Goal: Find specific page/section: Find specific page/section

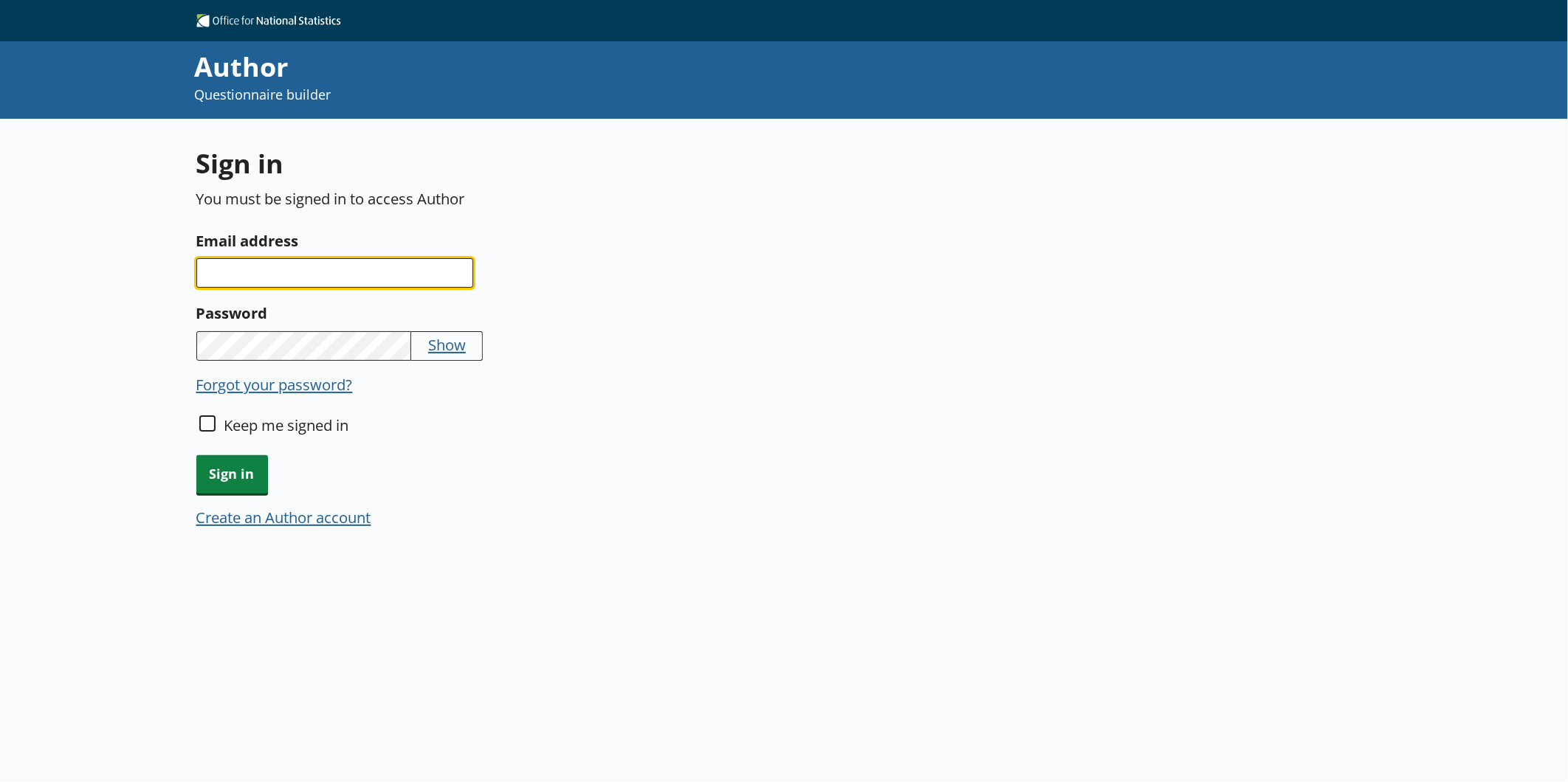
click at [263, 267] on input "Email address" at bounding box center [335, 274] width 277 height 30
type input "[EMAIL_ADDRESS][DOMAIN_NAME]"
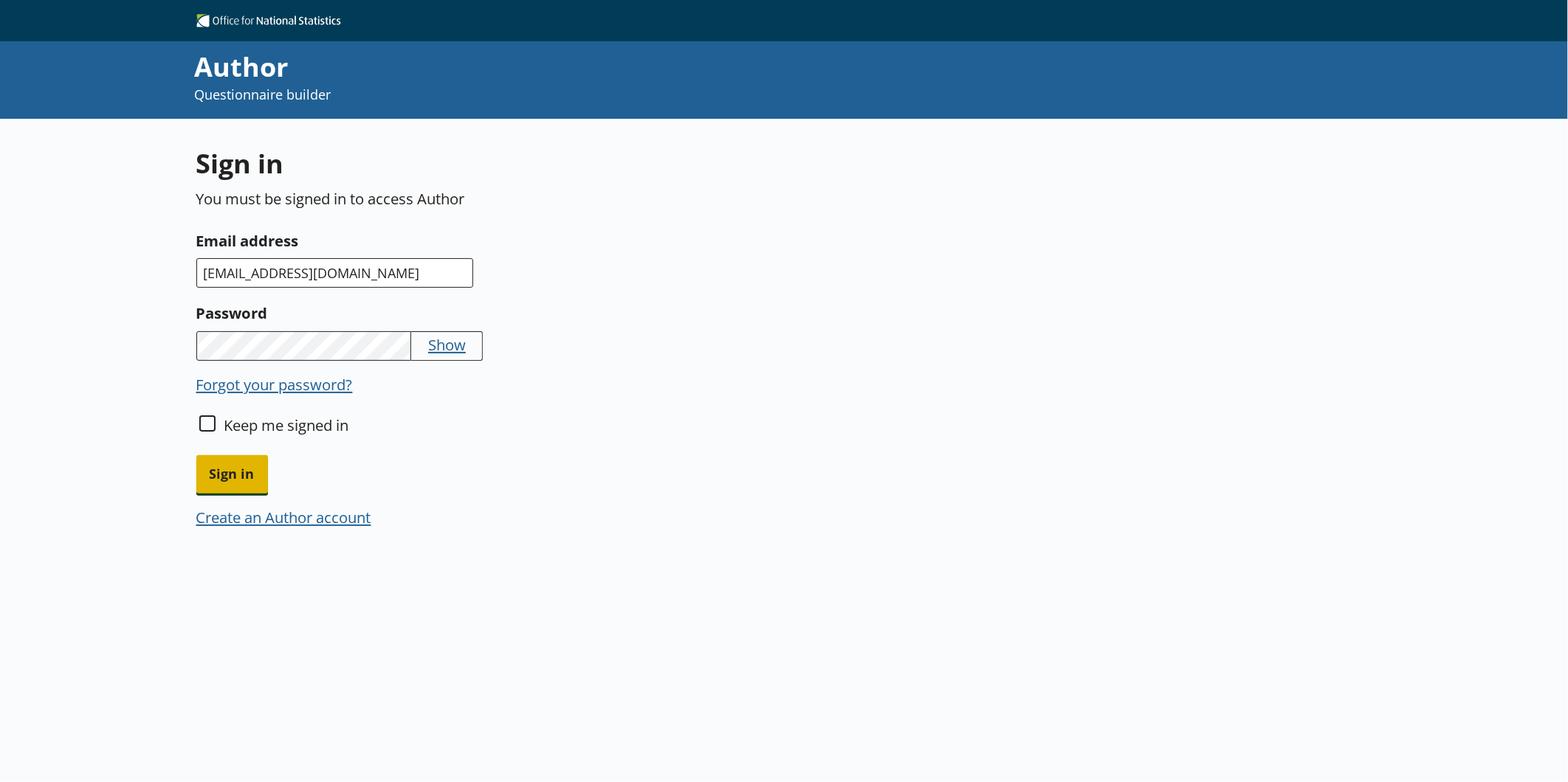
click at [203, 473] on span "Sign in" at bounding box center [232, 473] width 72 height 38
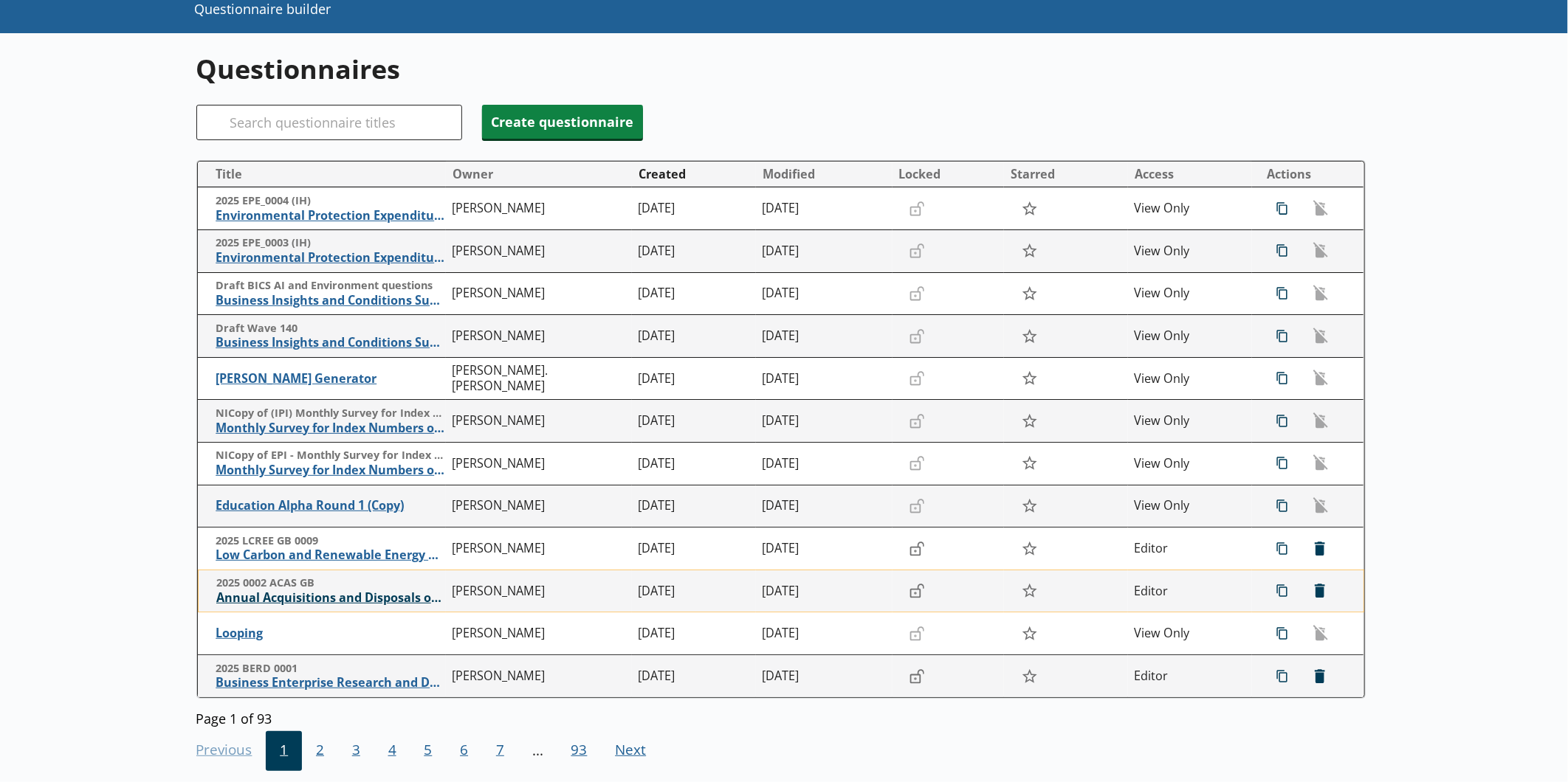
scroll to position [162, 0]
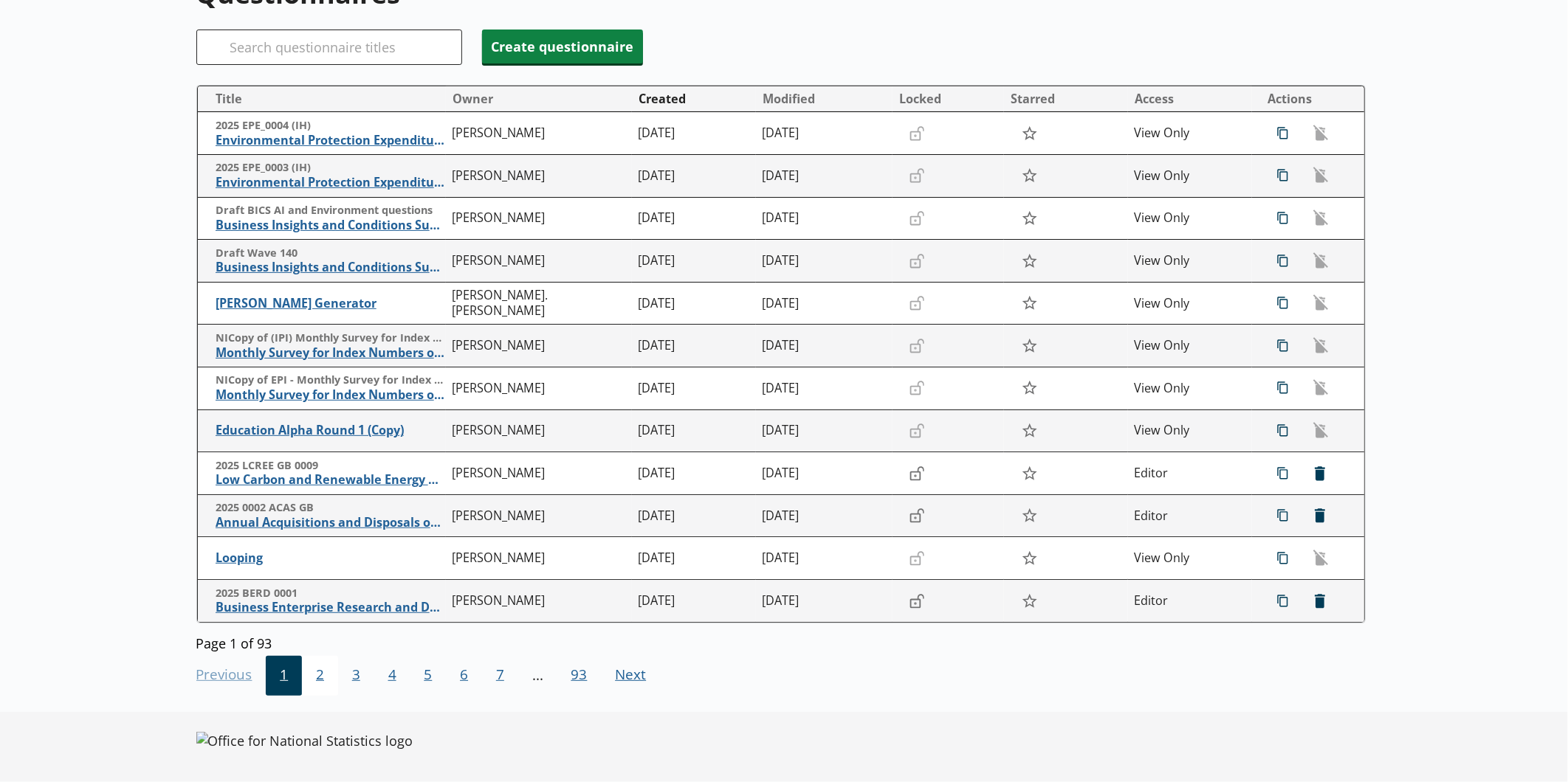
click at [323, 666] on span "2" at bounding box center [319, 675] width 36 height 39
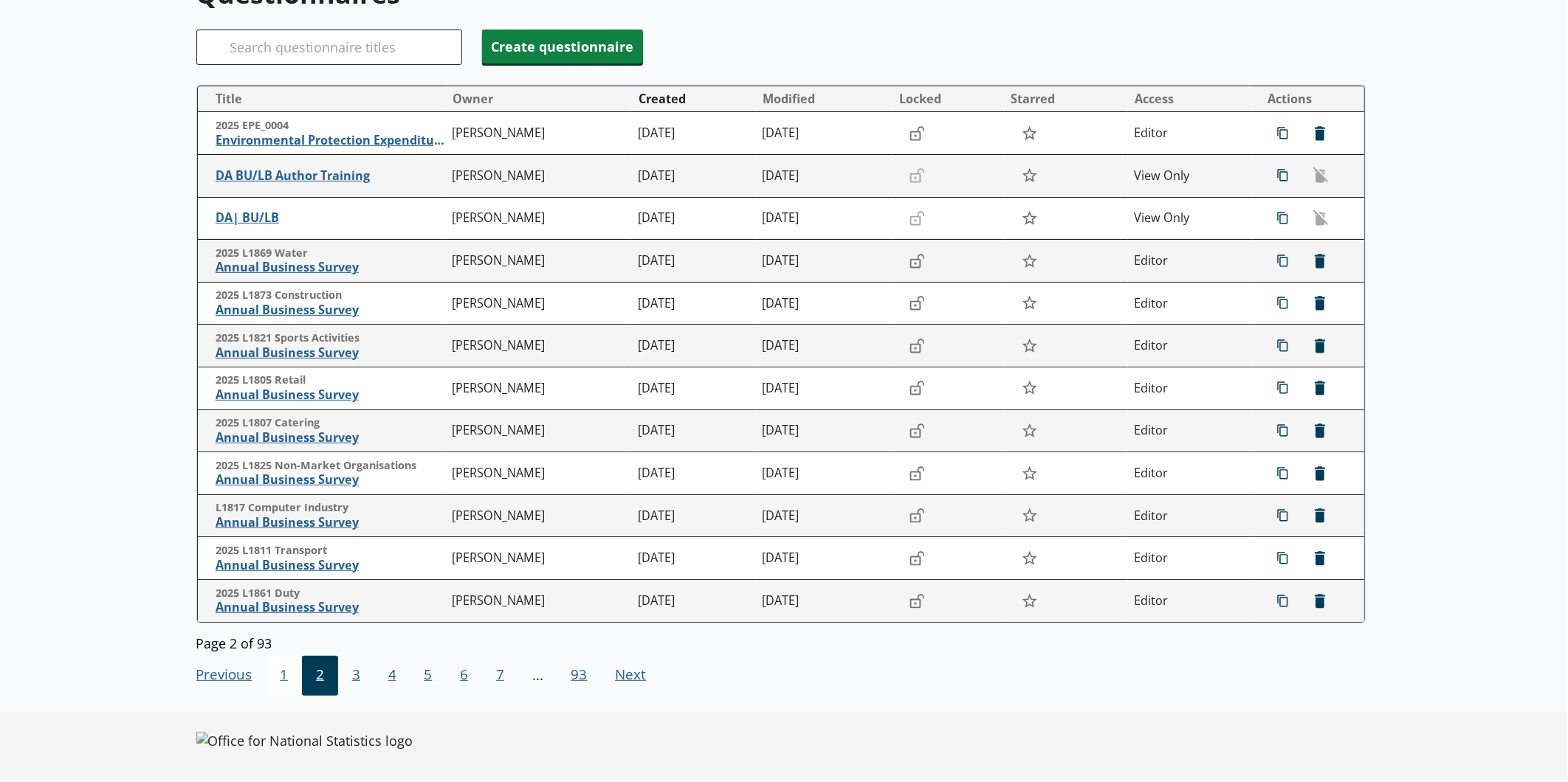
click at [272, 658] on span "1" at bounding box center [283, 675] width 36 height 39
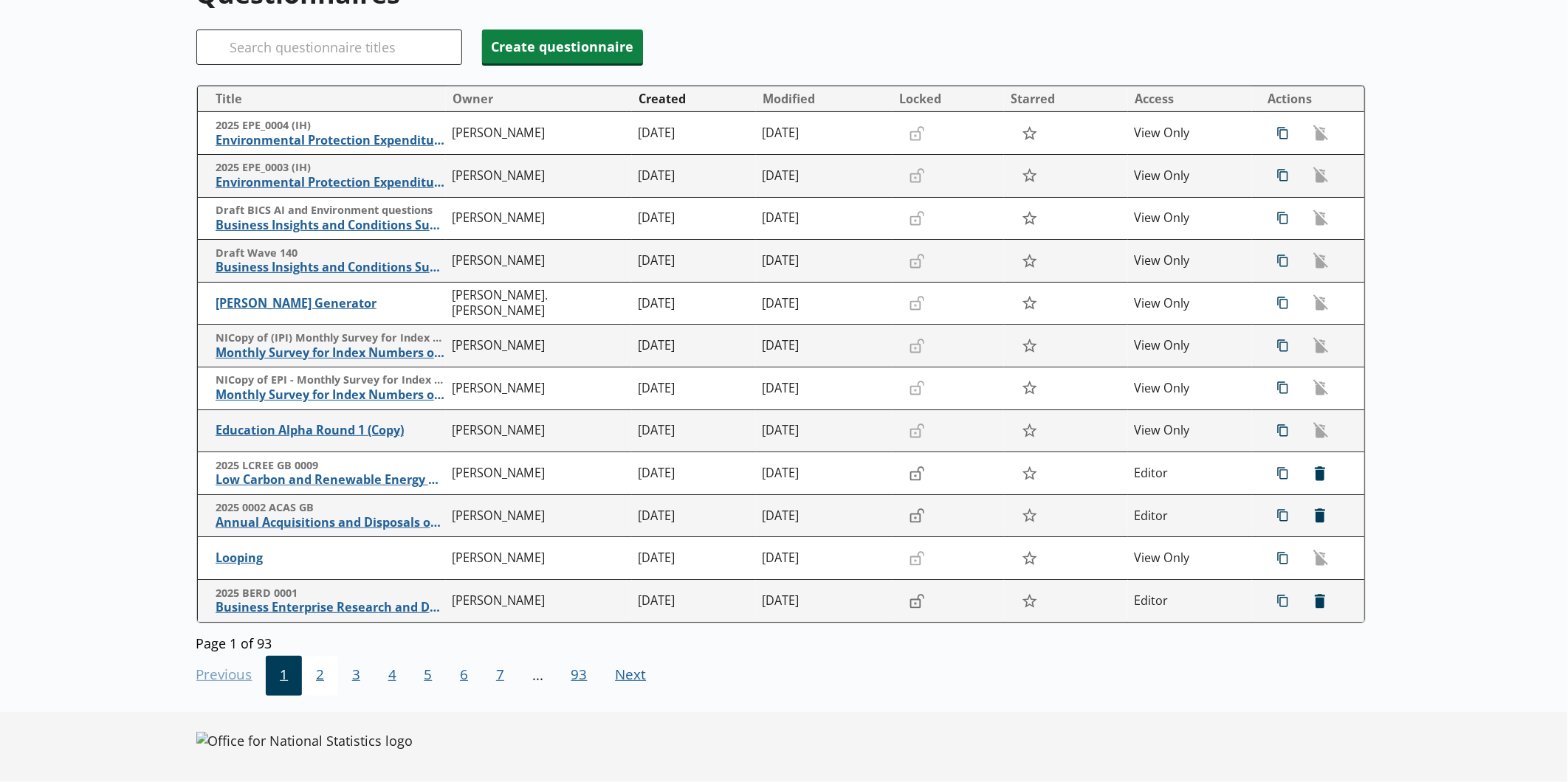
click at [309, 665] on span "2" at bounding box center [319, 675] width 36 height 39
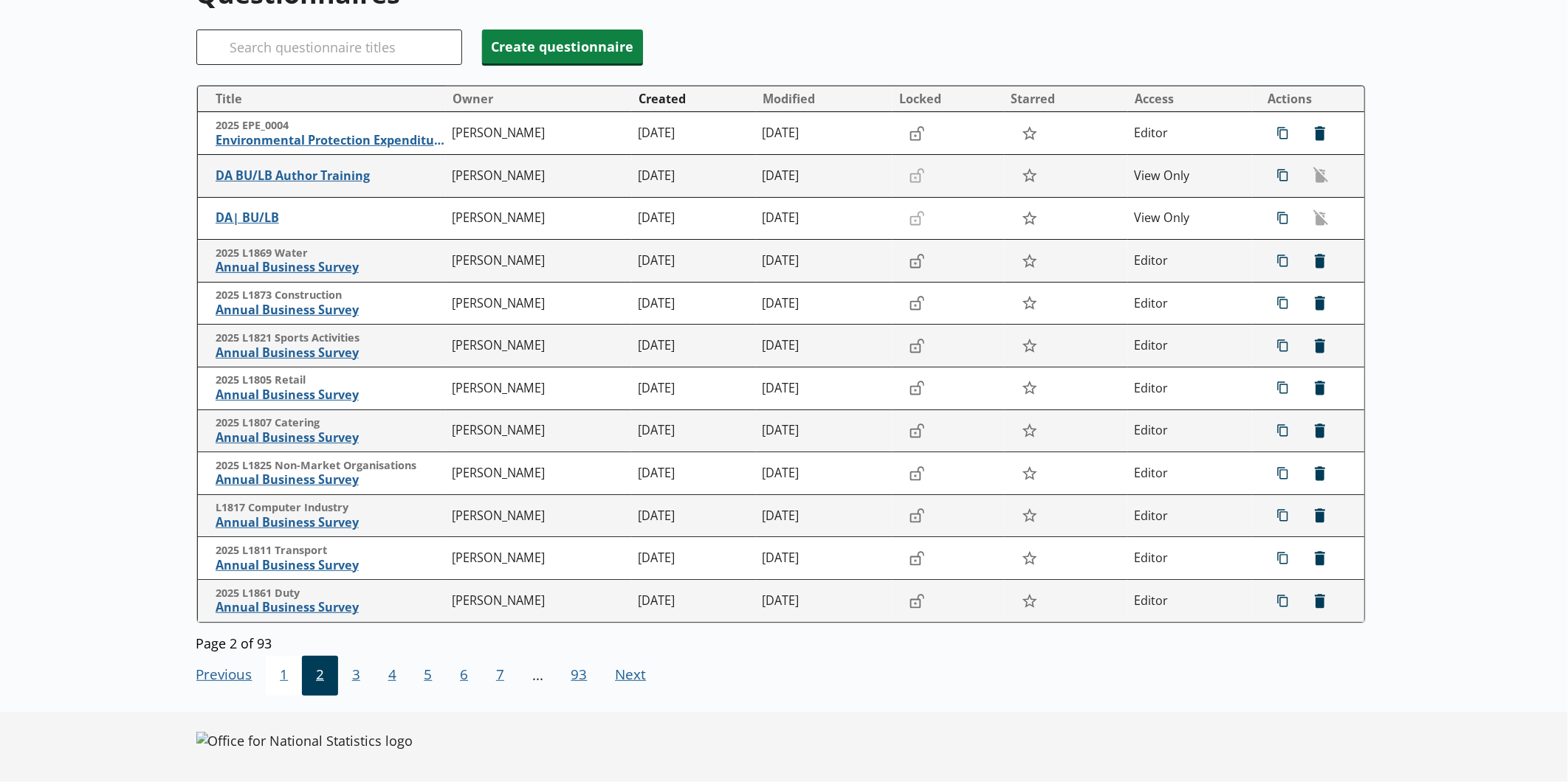
click at [290, 668] on span "1" at bounding box center [283, 675] width 36 height 39
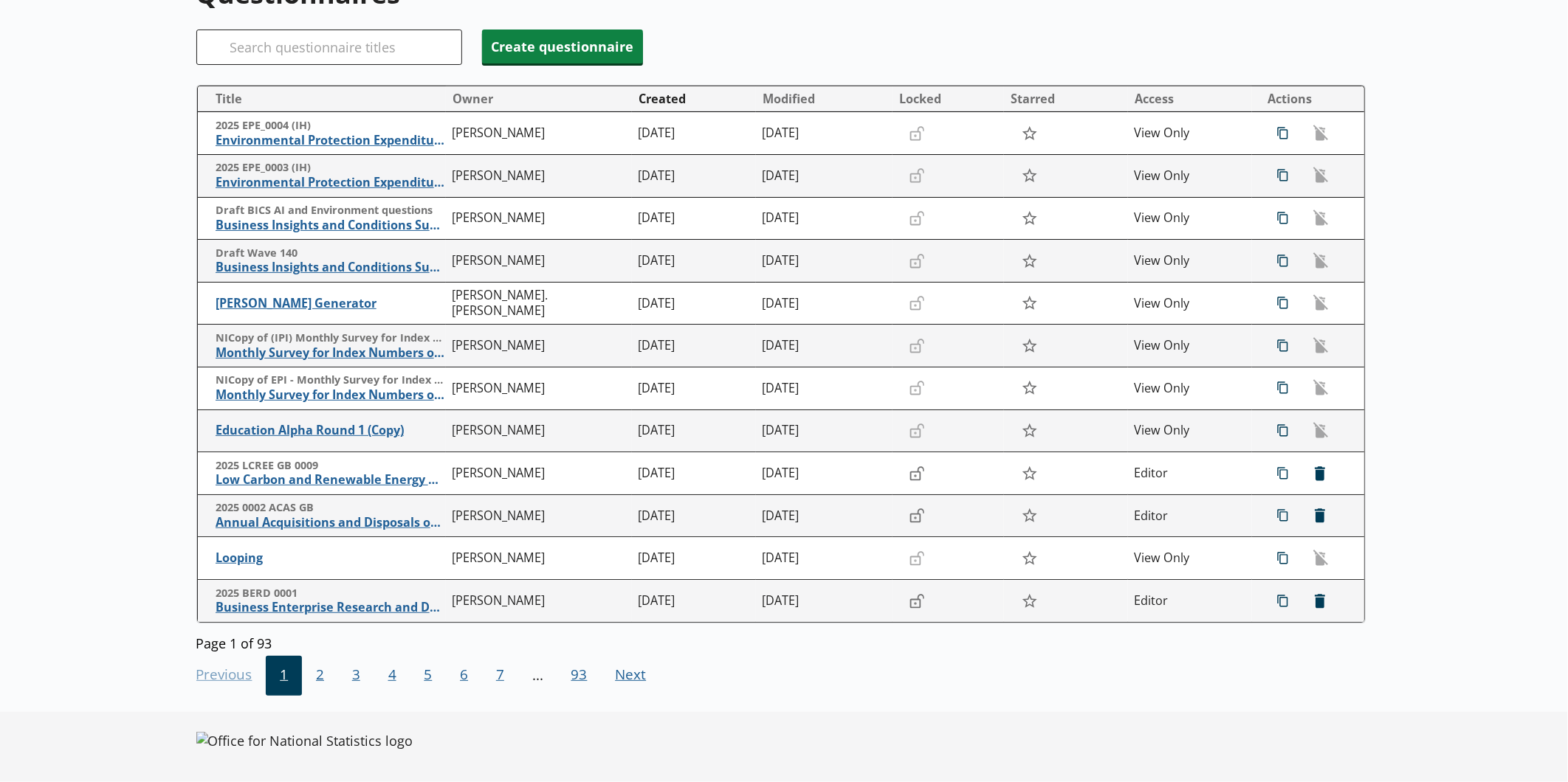
click at [249, 660] on div "Previous Go to previous page 1 2 3 4 5 6 7 ... 93 Next Go to next page" at bounding box center [780, 674] width 1169 height 44
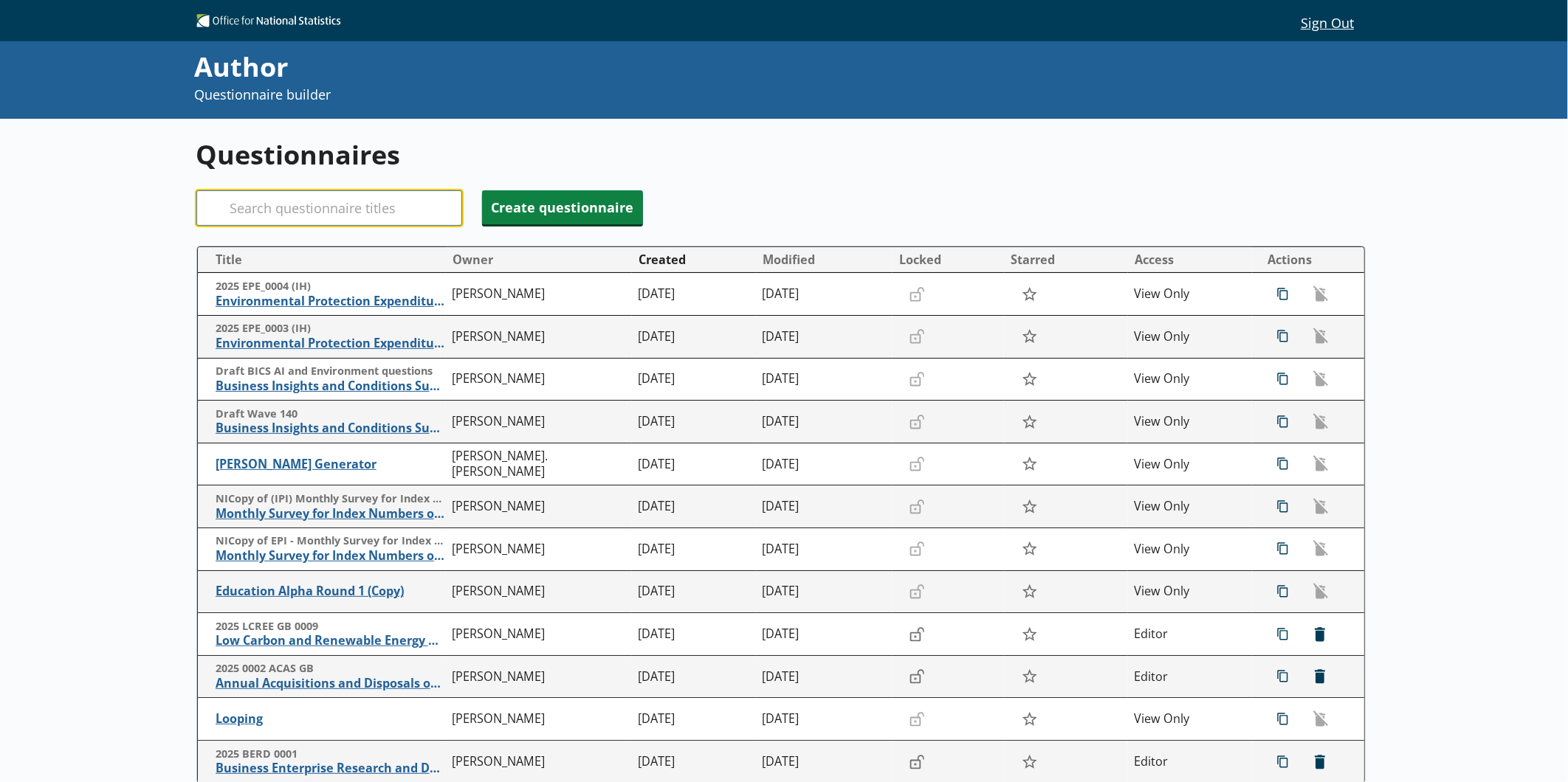
click at [364, 210] on input "Search" at bounding box center [329, 208] width 266 height 35
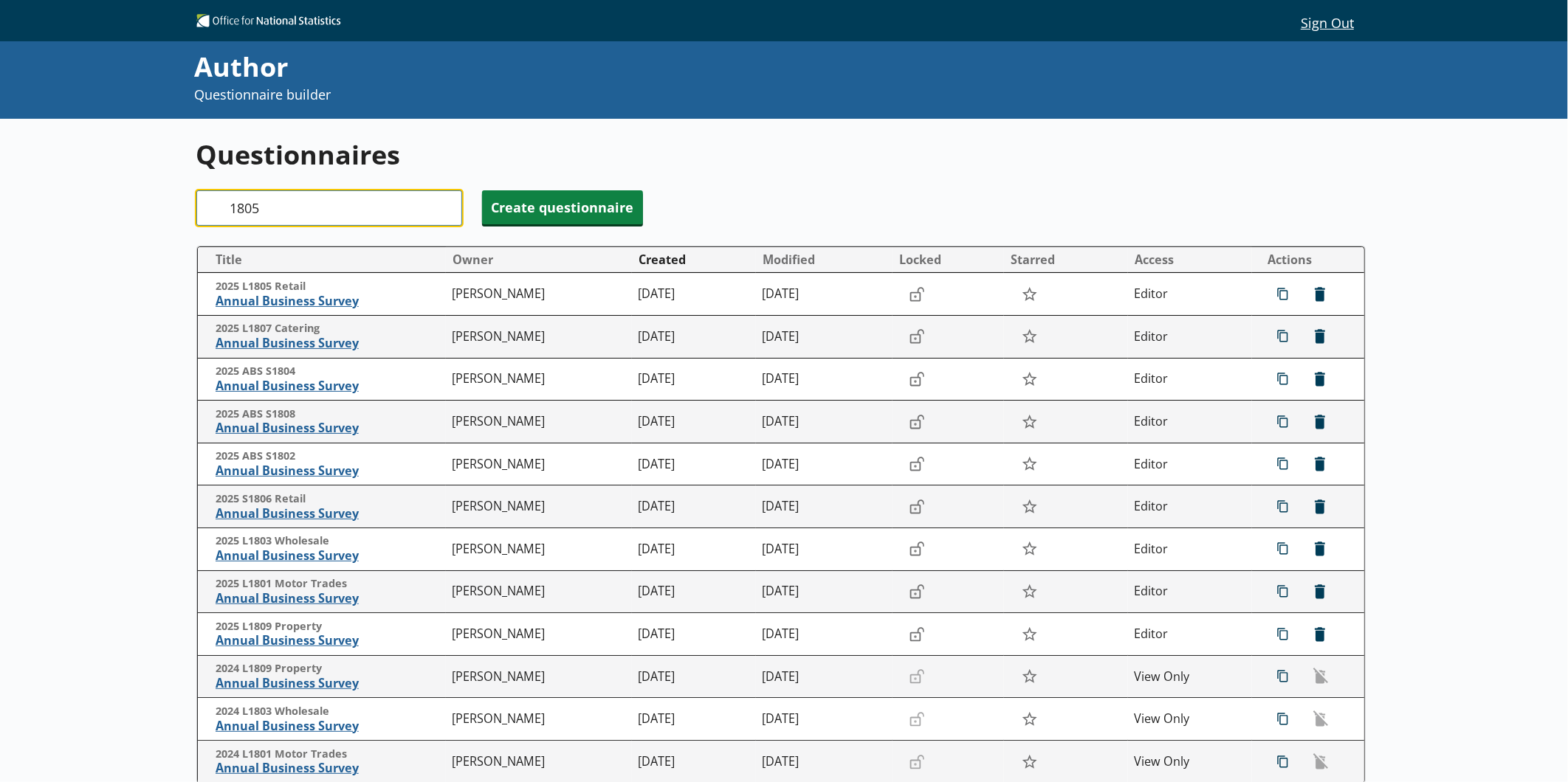
type input "1805"
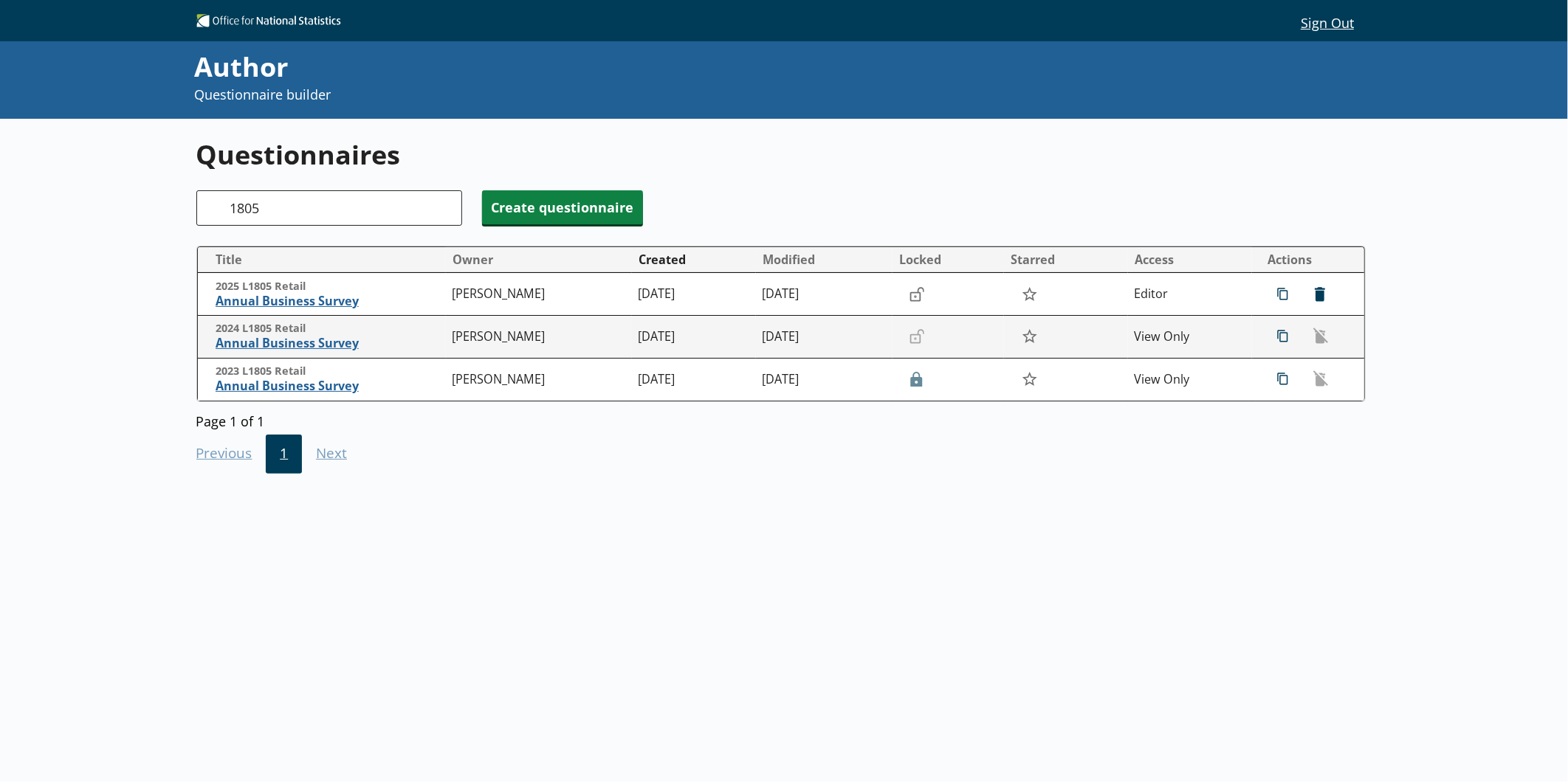
drag, startPoint x: 296, startPoint y: 306, endPoint x: 137, endPoint y: 443, distance: 209.9
click at [137, 443] on div "Questionnaires Search 1805 Create questionnaire Title Owner Created Modified Lo…" at bounding box center [784, 509] width 1568 height 782
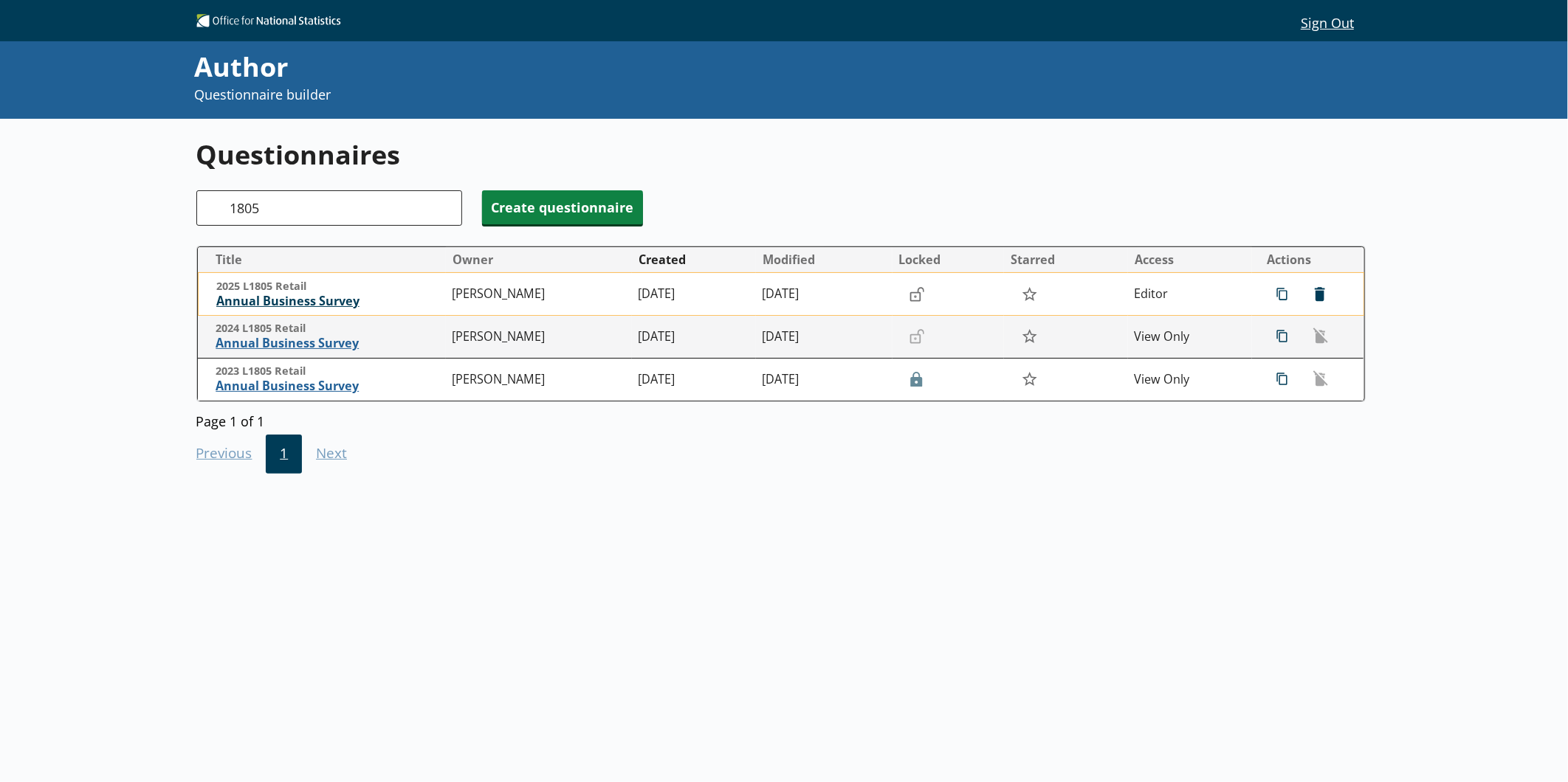
click at [281, 300] on span "Annual Business Survey" at bounding box center [331, 302] width 229 height 16
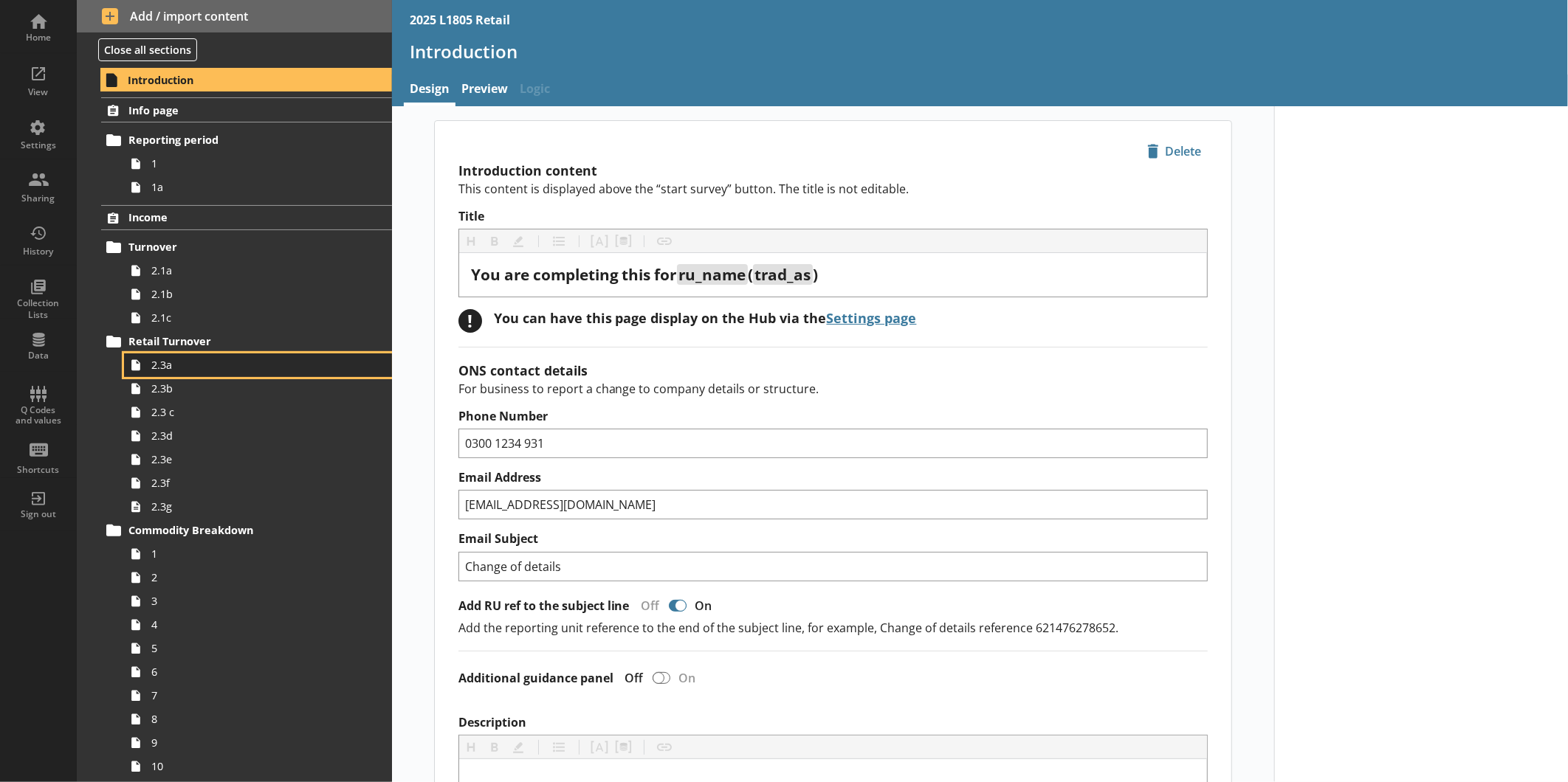
click at [194, 367] on span "2.3a" at bounding box center [248, 365] width 193 height 14
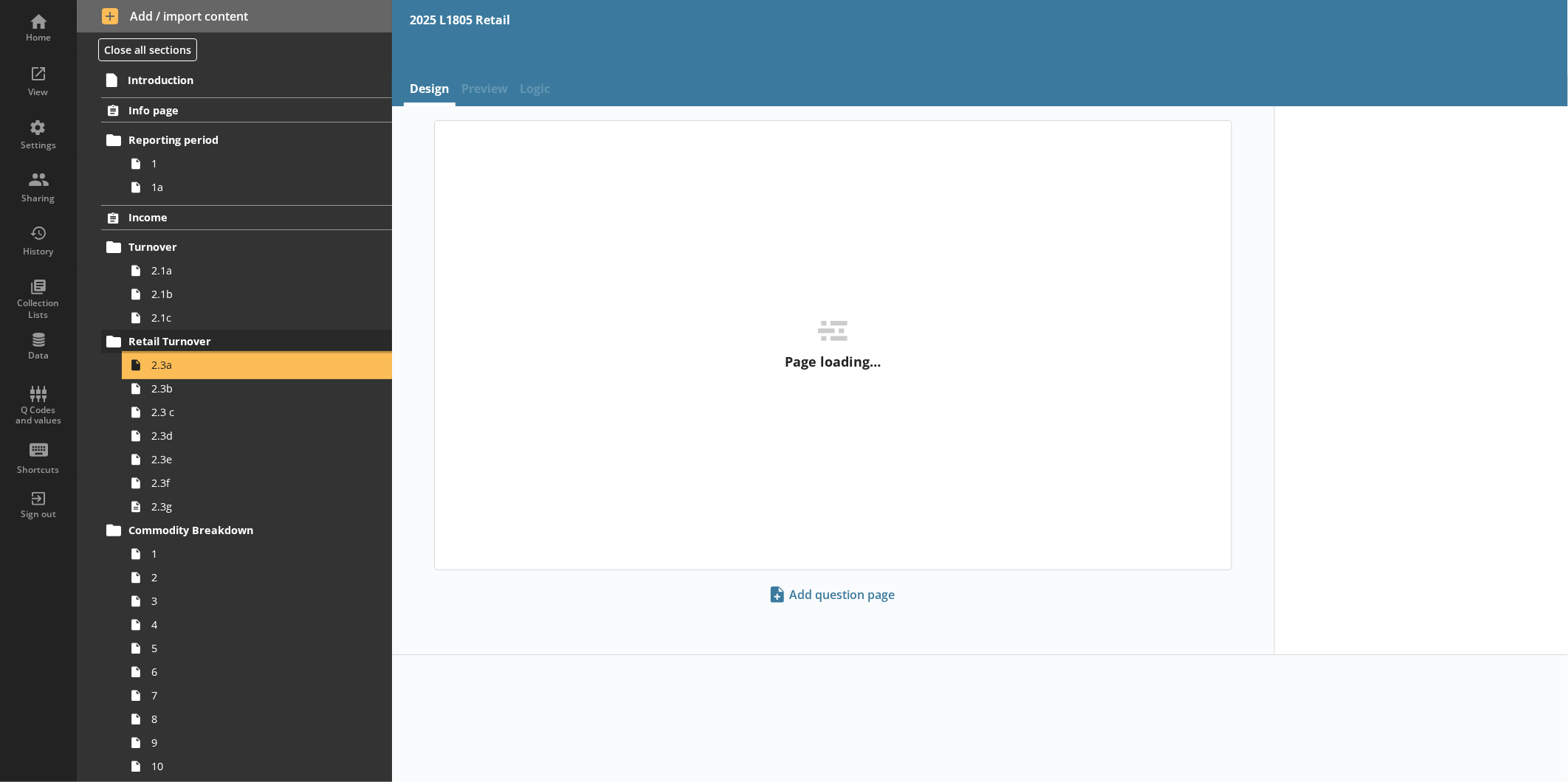
type textarea "x"
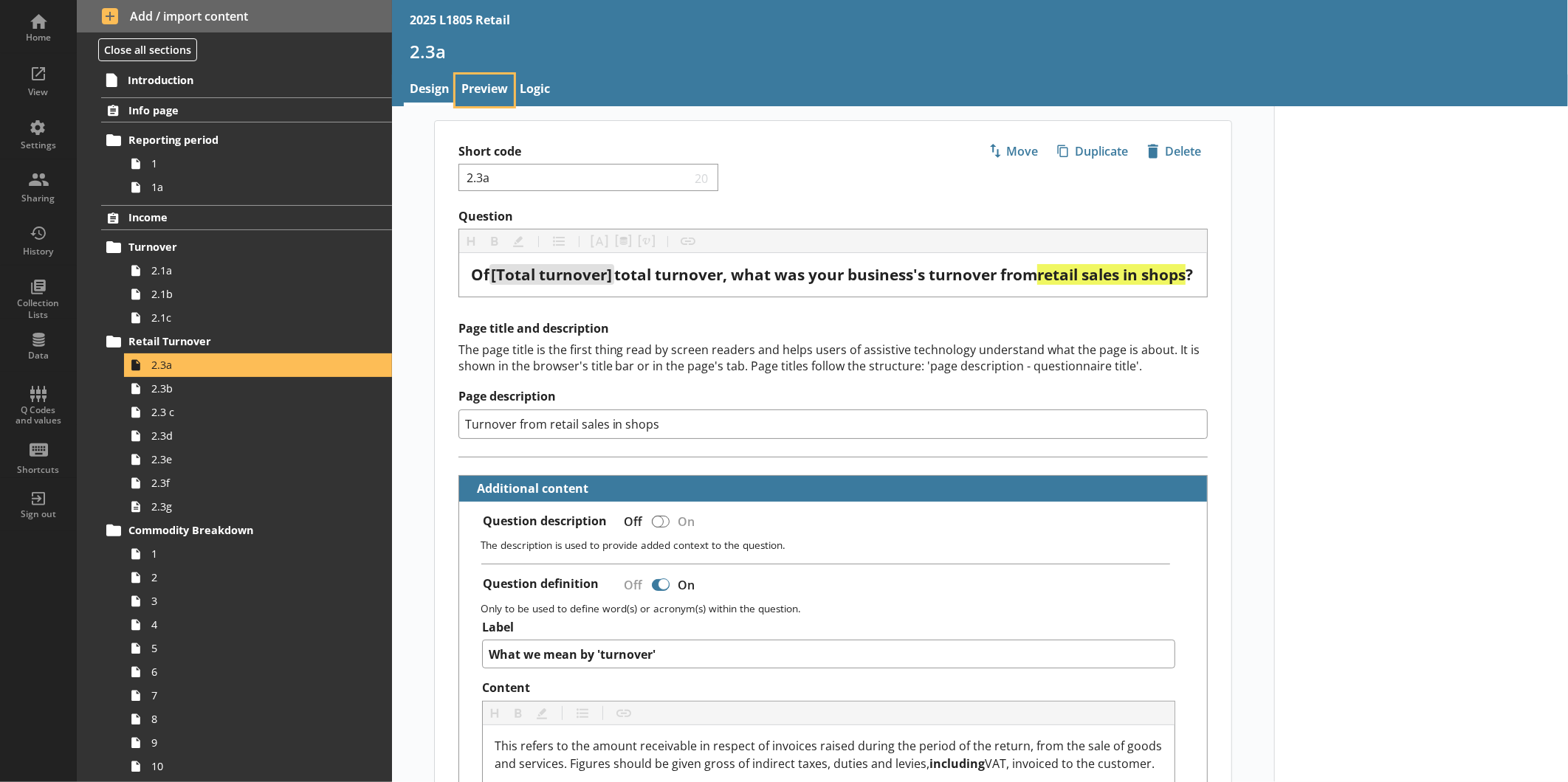
click at [487, 91] on link "Preview" at bounding box center [484, 90] width 58 height 32
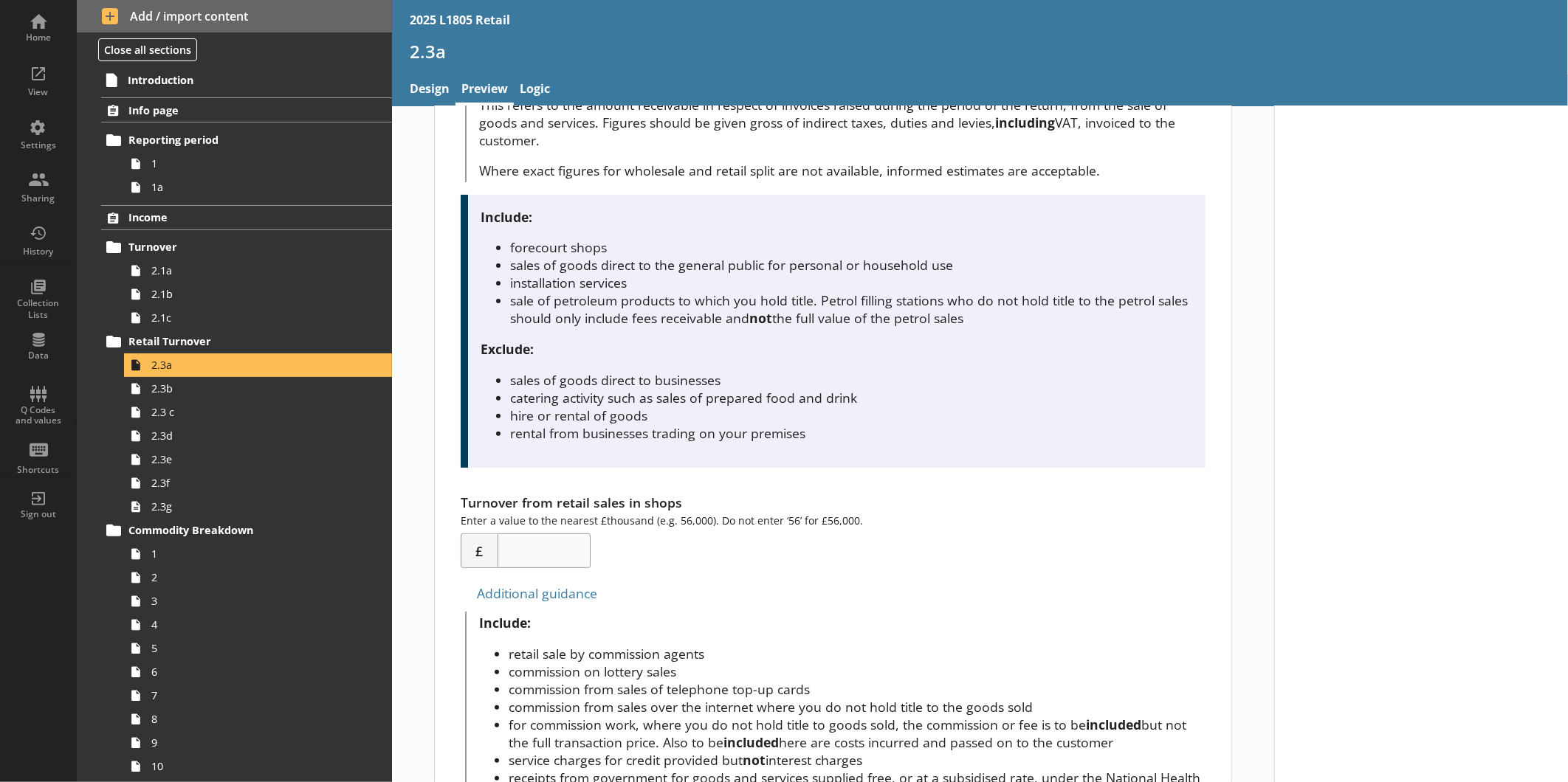
scroll to position [490, 0]
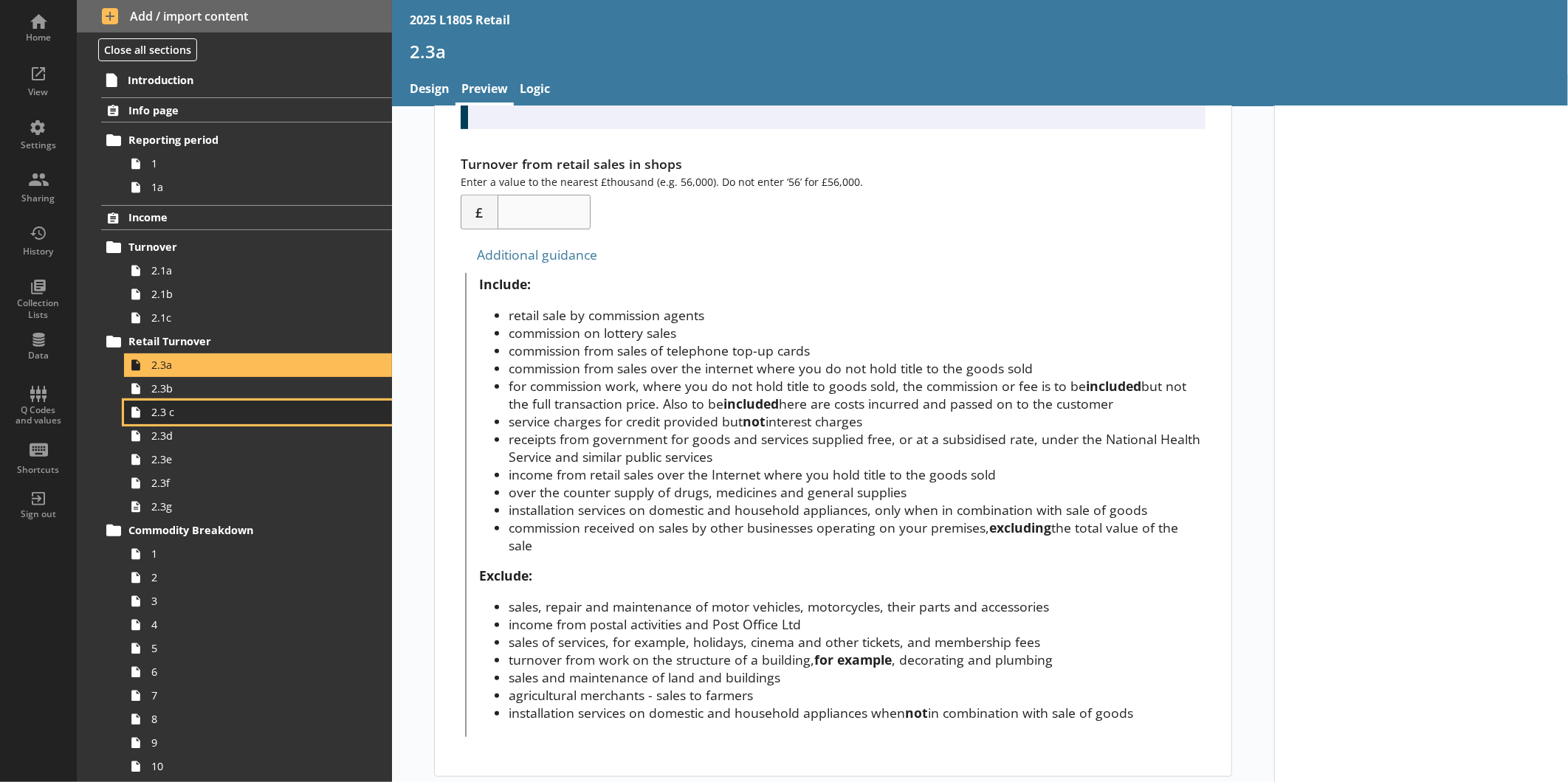
click at [196, 406] on span "2.3 c" at bounding box center [248, 412] width 193 height 14
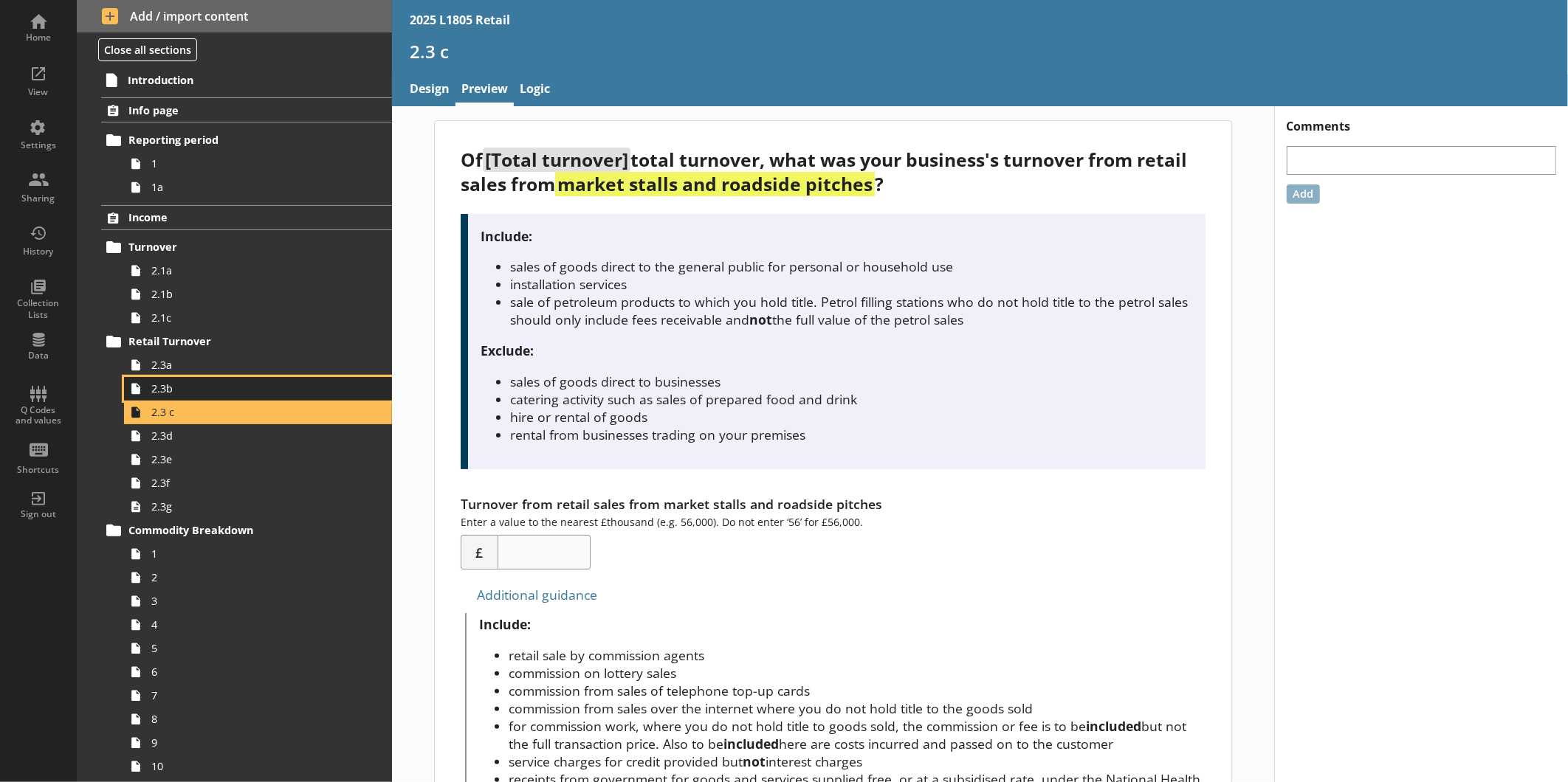
click at [180, 386] on span "2.3b" at bounding box center [248, 388] width 193 height 14
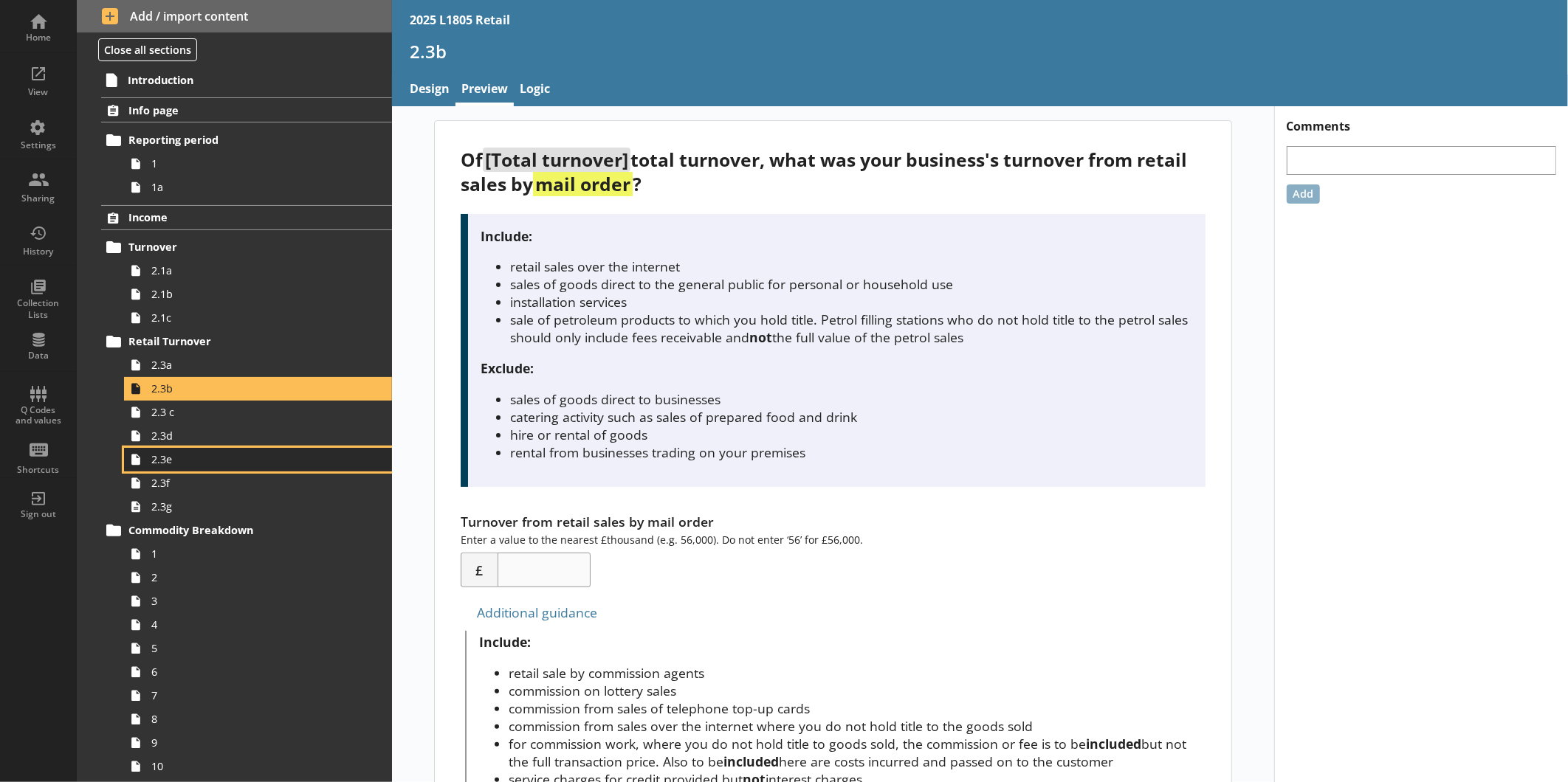
click at [171, 454] on span "2.3e" at bounding box center [248, 459] width 193 height 14
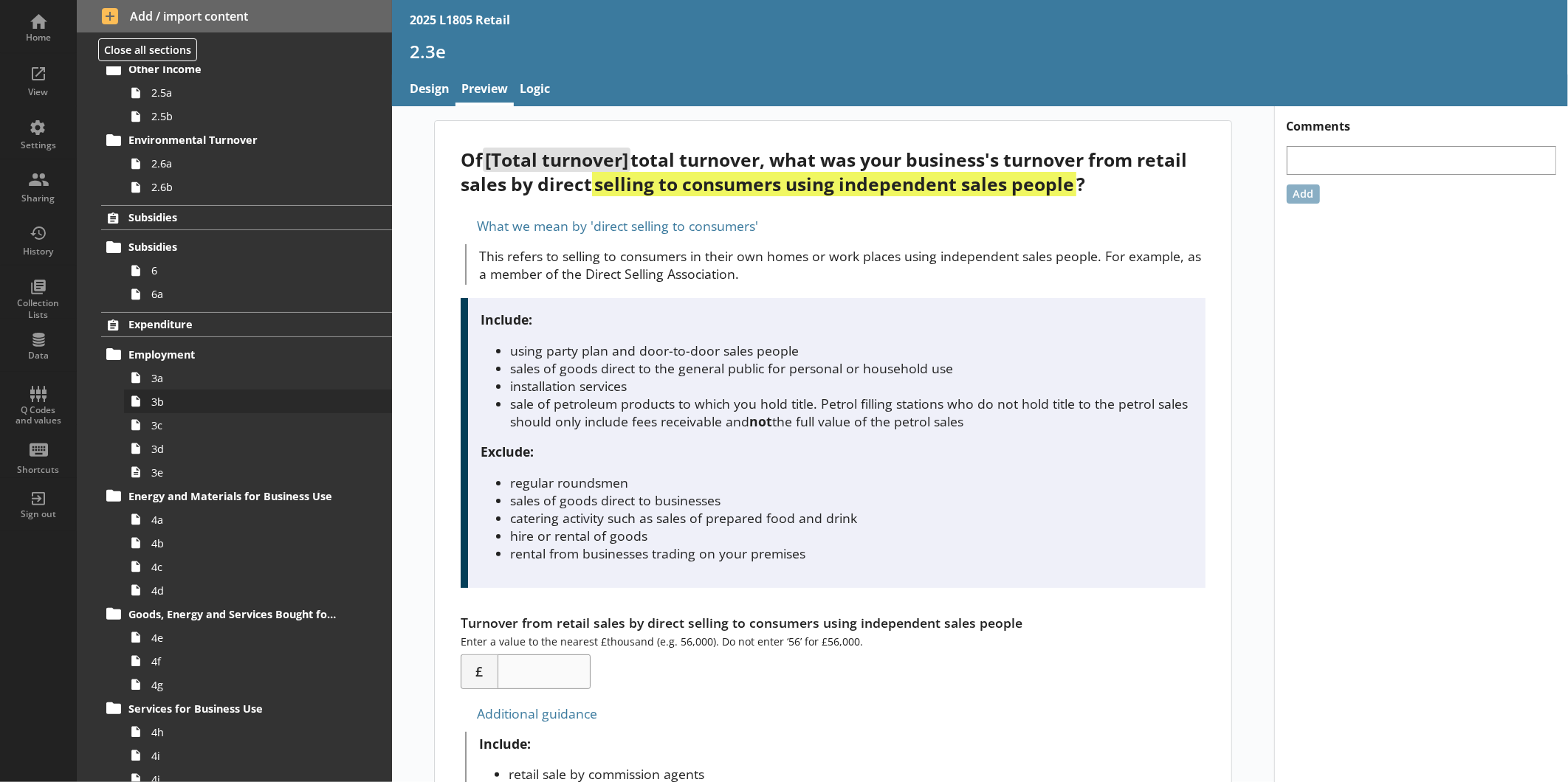
scroll to position [1721, 0]
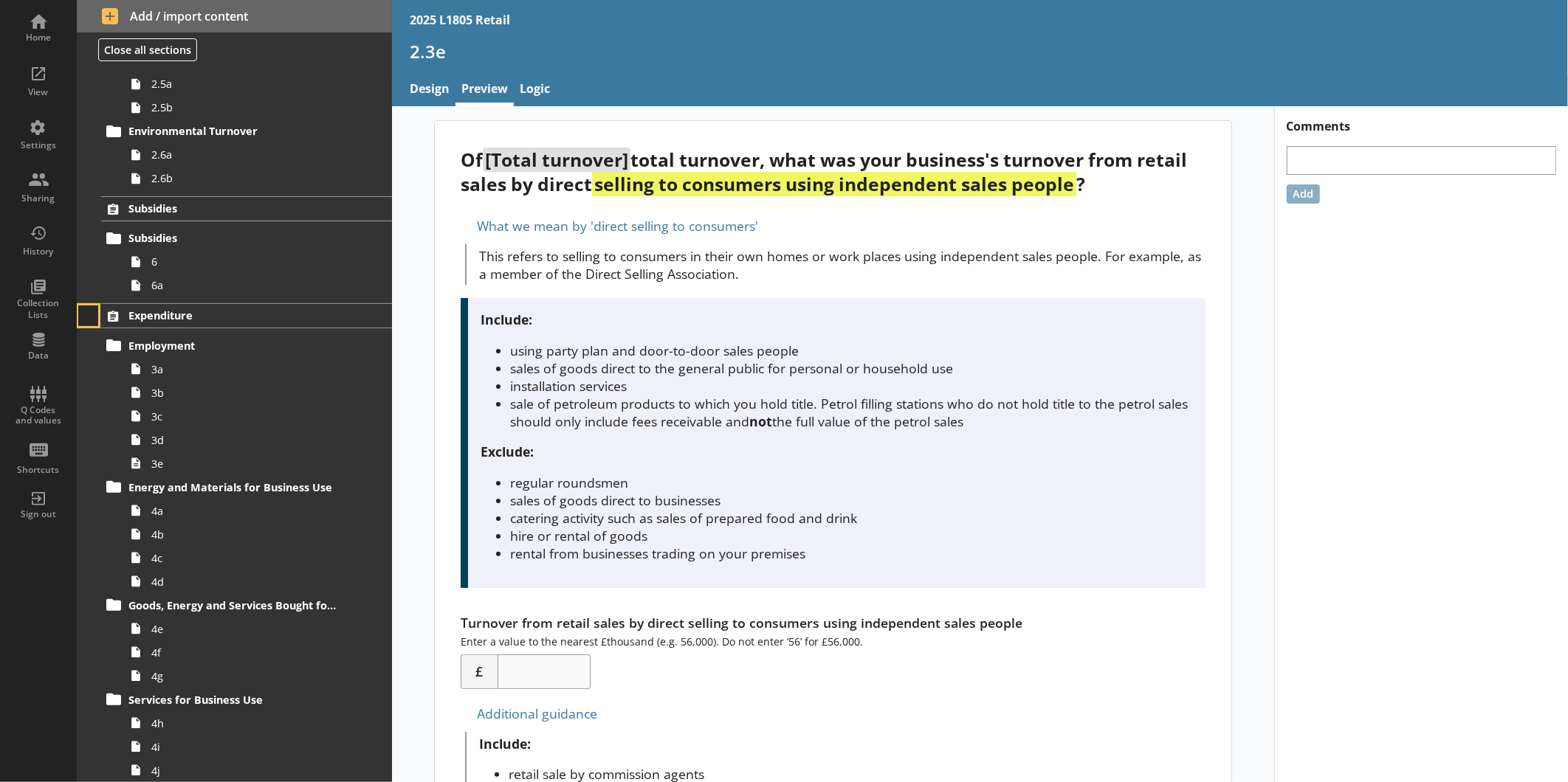
click at [91, 323] on button at bounding box center [89, 316] width 21 height 21
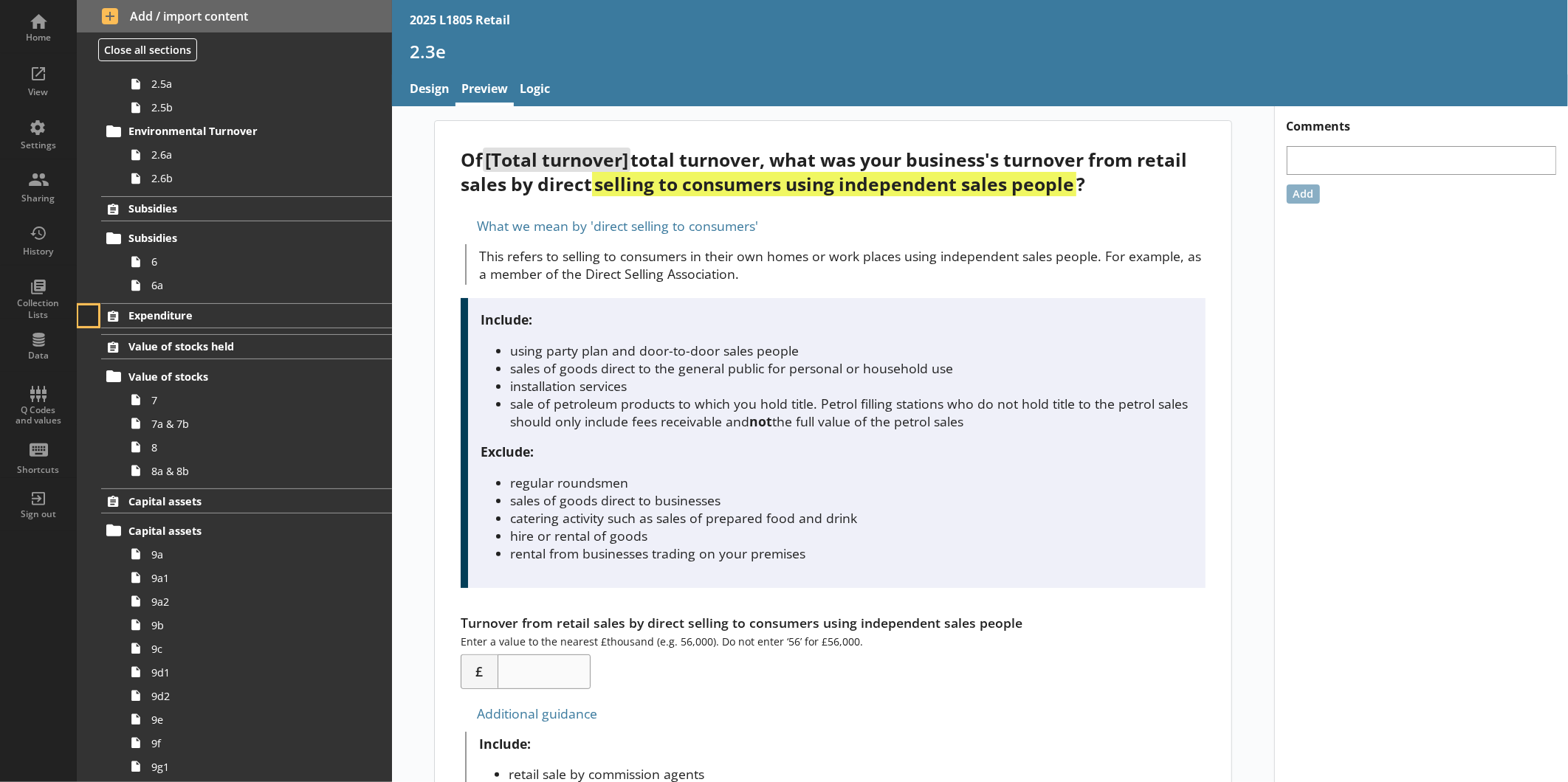
click at [91, 323] on button at bounding box center [89, 316] width 21 height 21
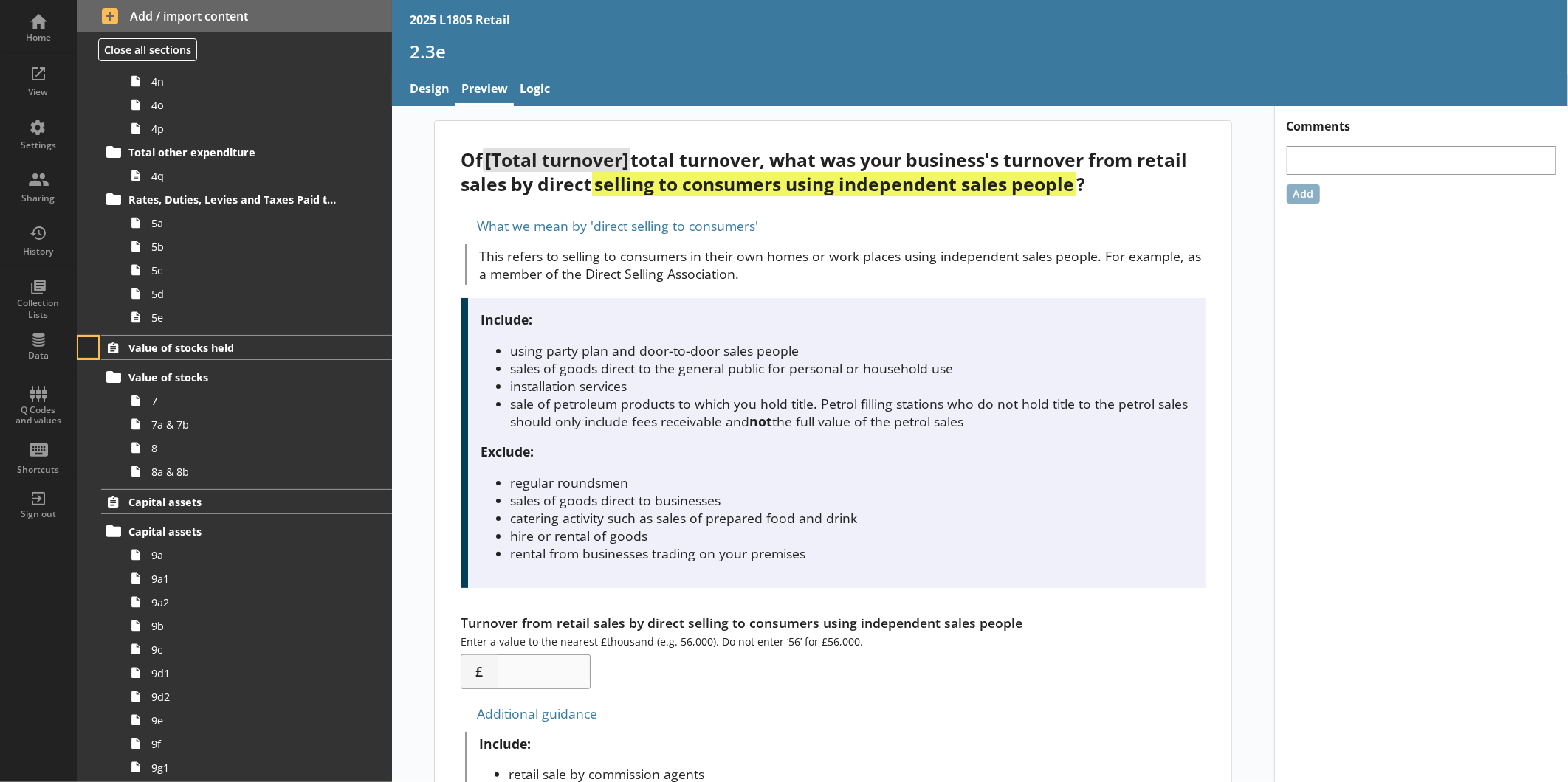
click at [90, 347] on button at bounding box center [89, 348] width 21 height 21
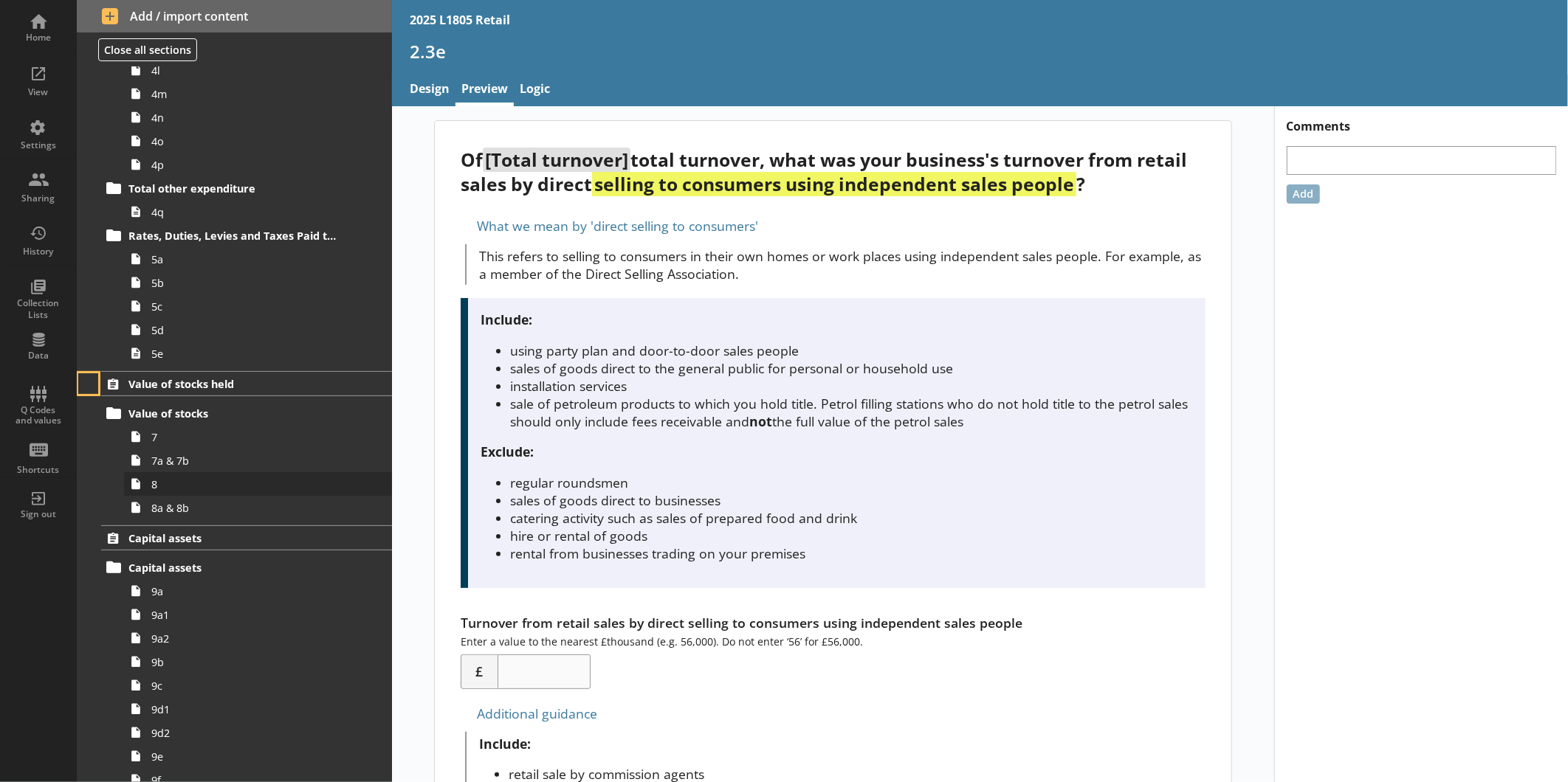
scroll to position [2382, 0]
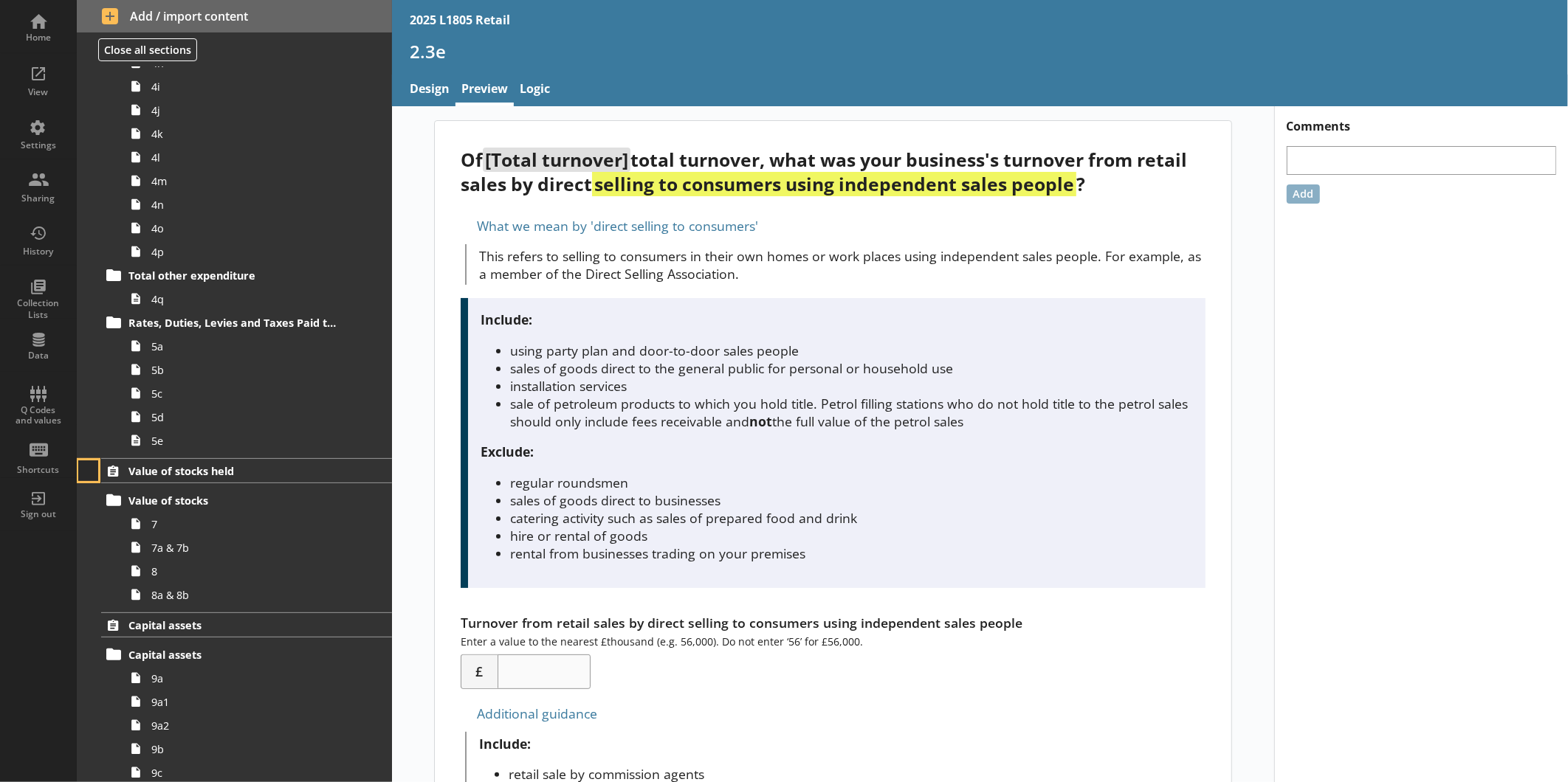
click at [92, 467] on button at bounding box center [89, 471] width 21 height 21
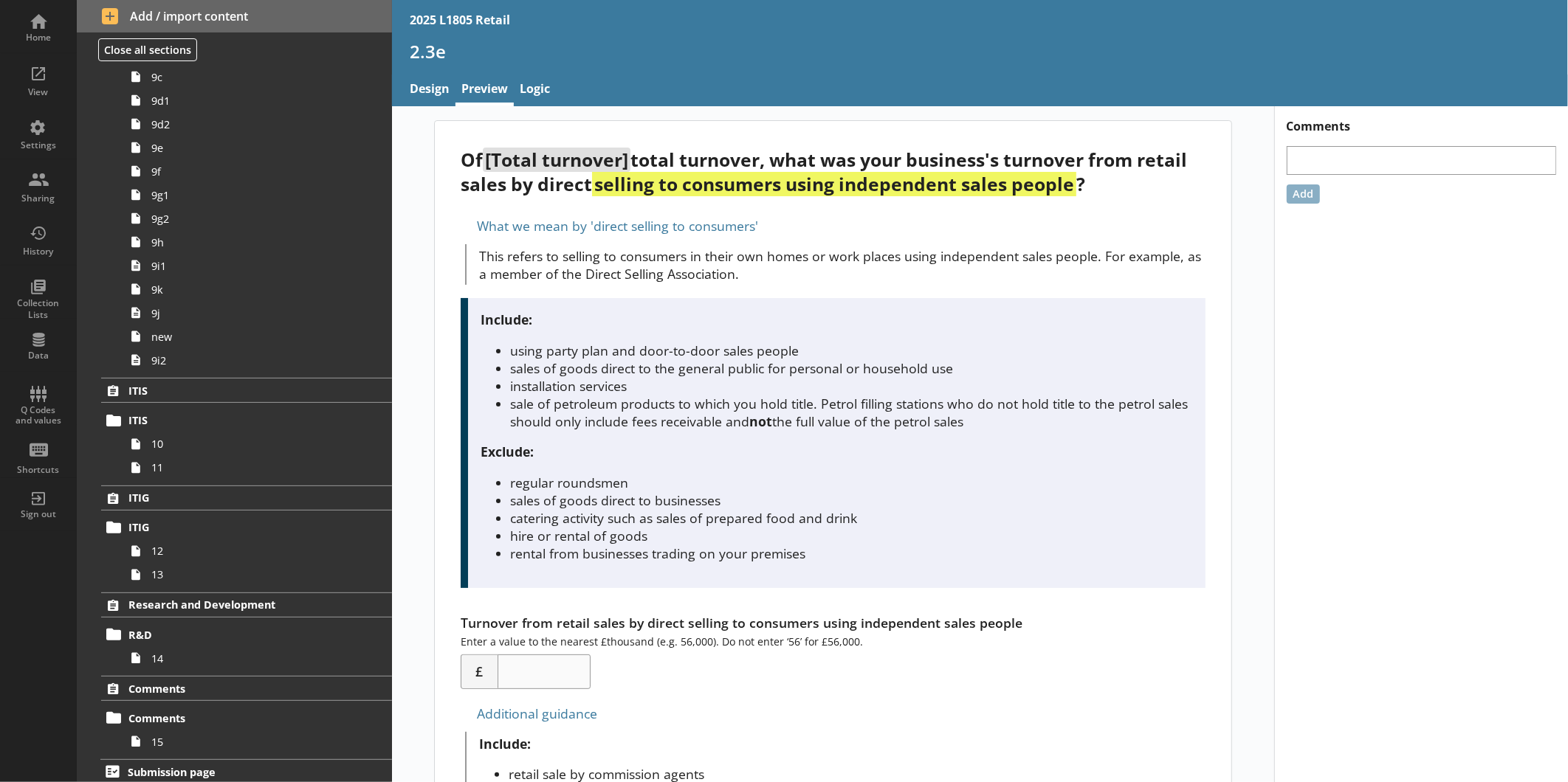
scroll to position [3086, 0]
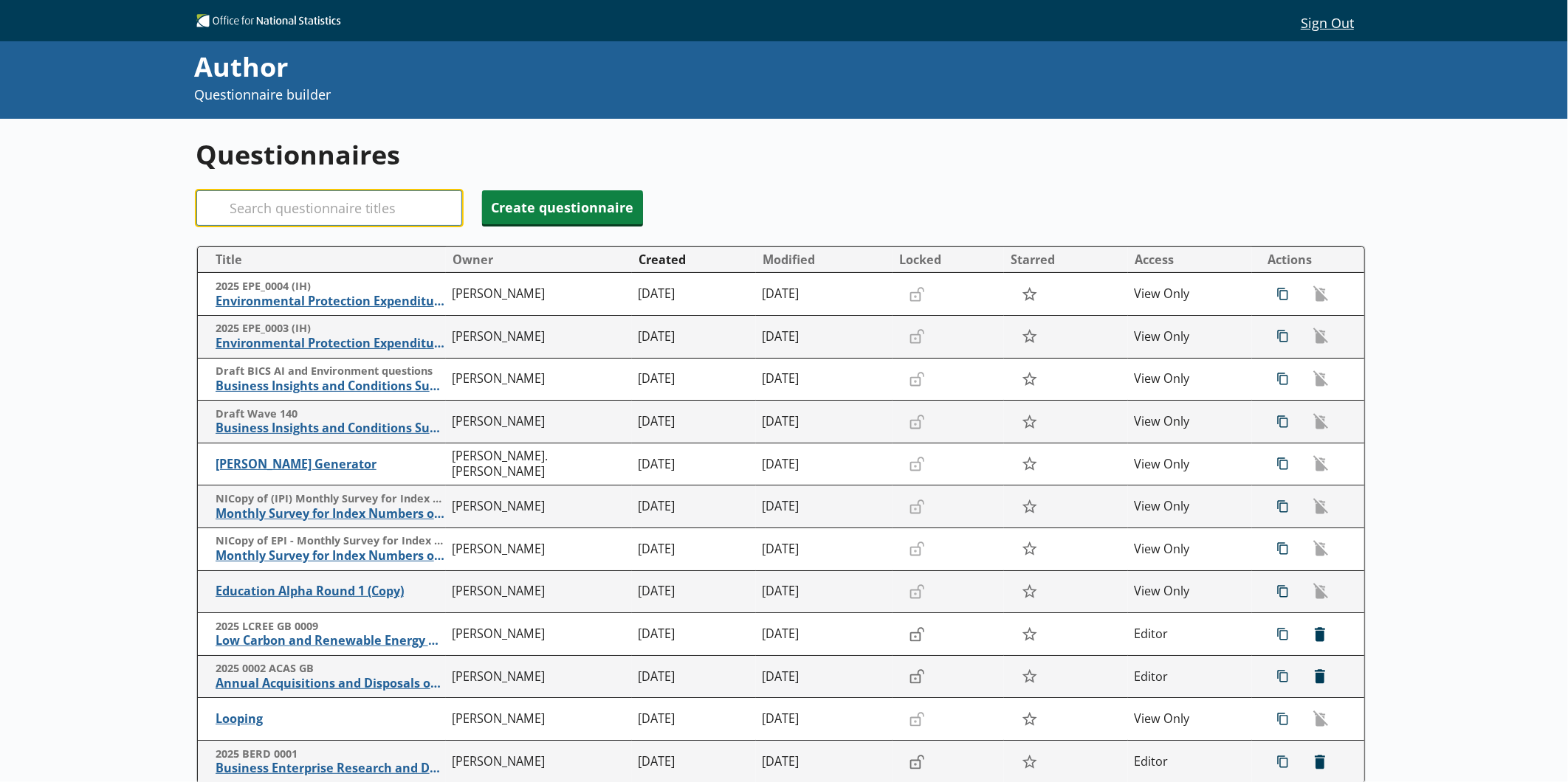
click at [418, 216] on input "Search" at bounding box center [329, 208] width 266 height 35
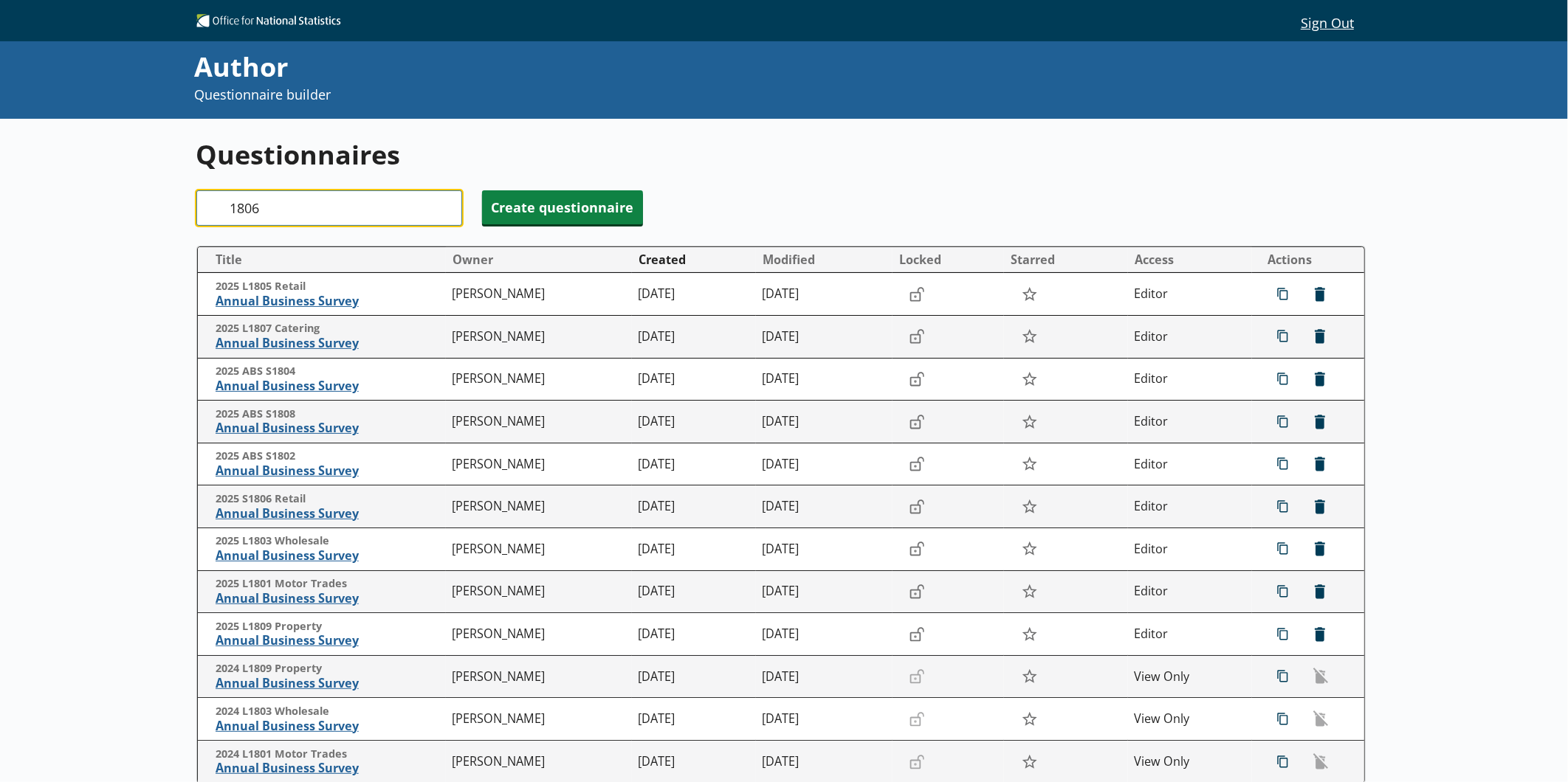
type input "1806"
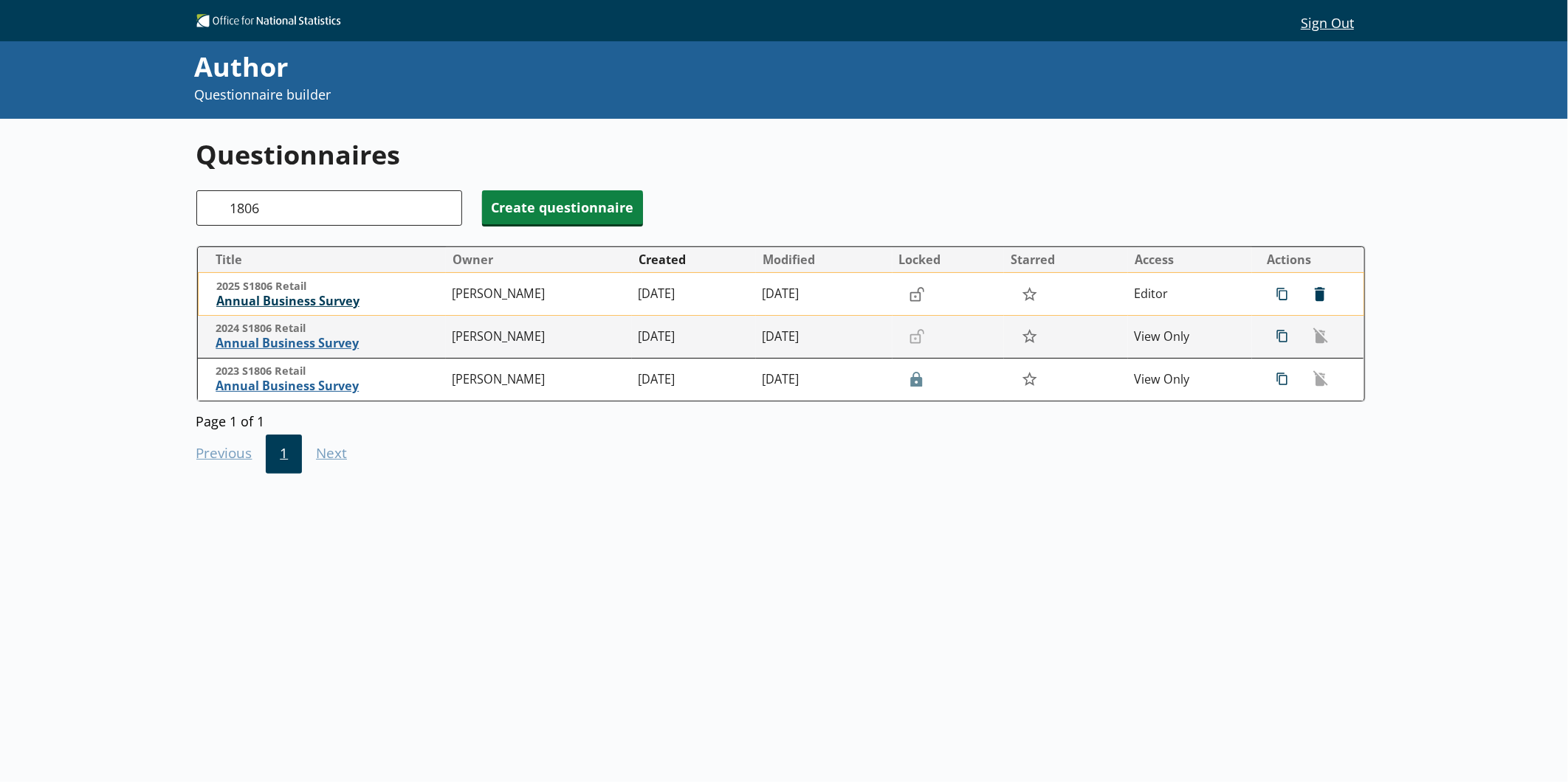
click at [312, 295] on span "Annual Business Survey" at bounding box center [331, 302] width 229 height 16
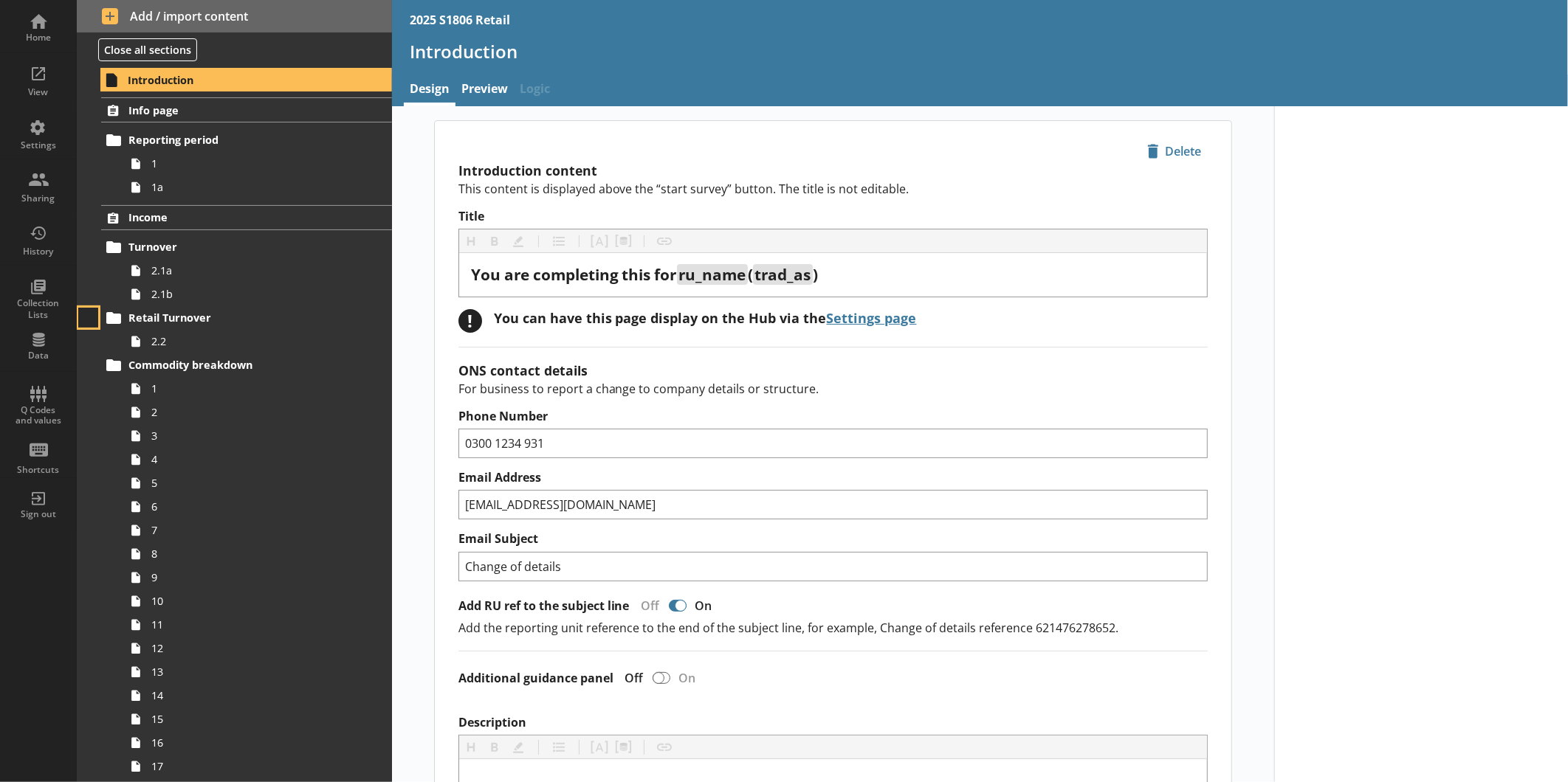
click at [95, 328] on button at bounding box center [89, 318] width 21 height 21
click at [180, 343] on span "2.2" at bounding box center [248, 341] width 193 height 14
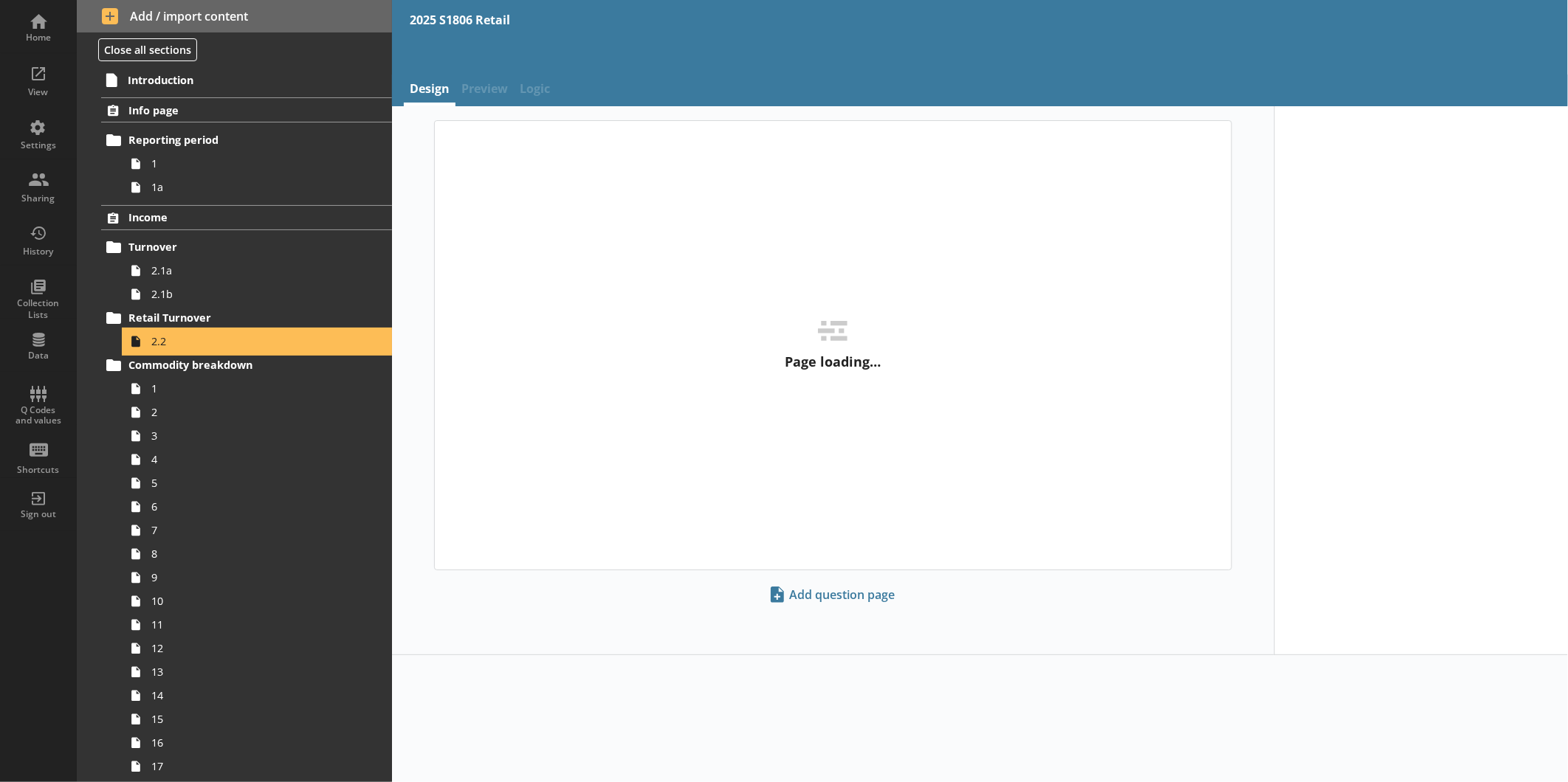
type textarea "x"
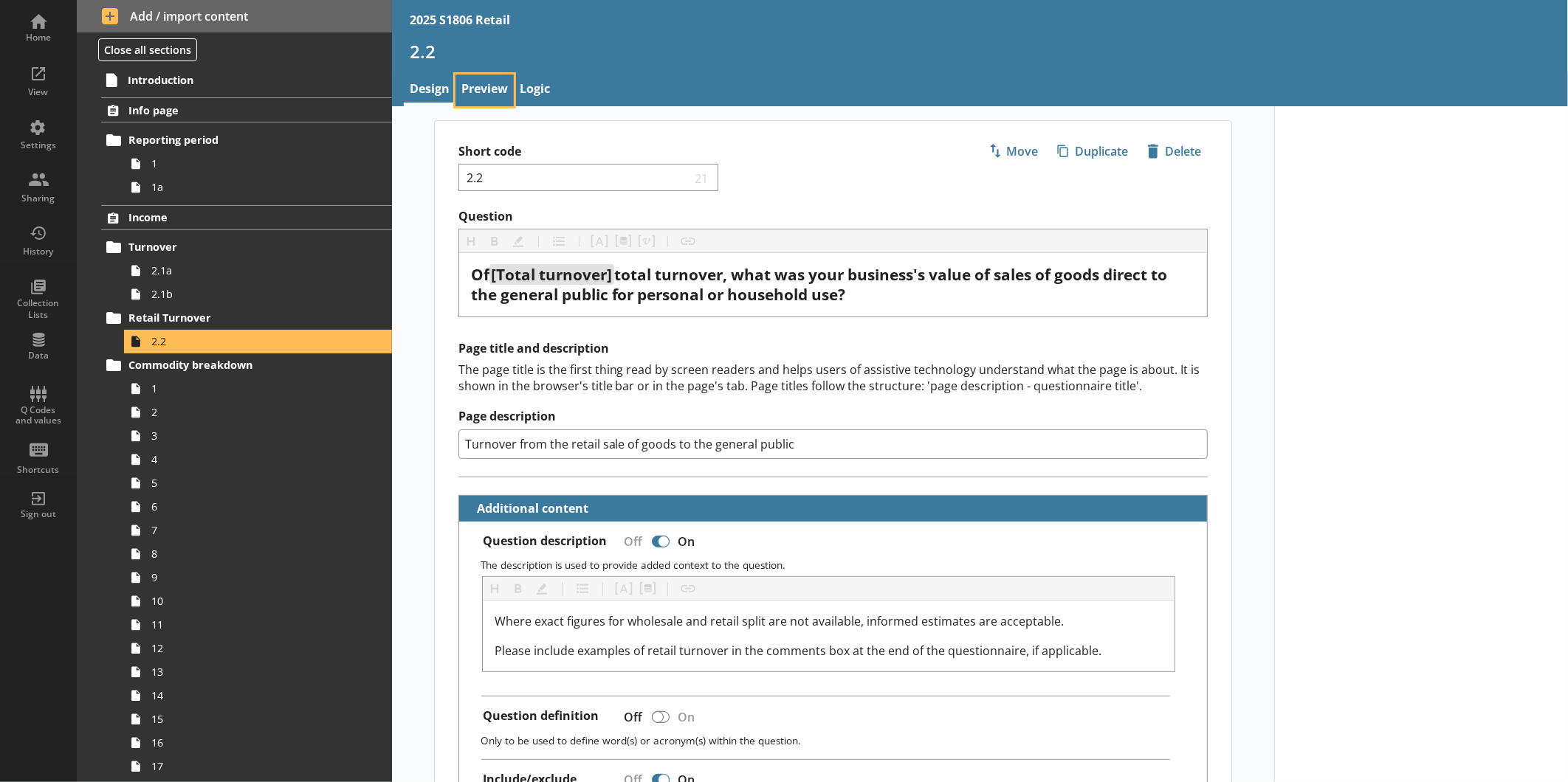
click at [501, 84] on link "Preview" at bounding box center [484, 90] width 58 height 32
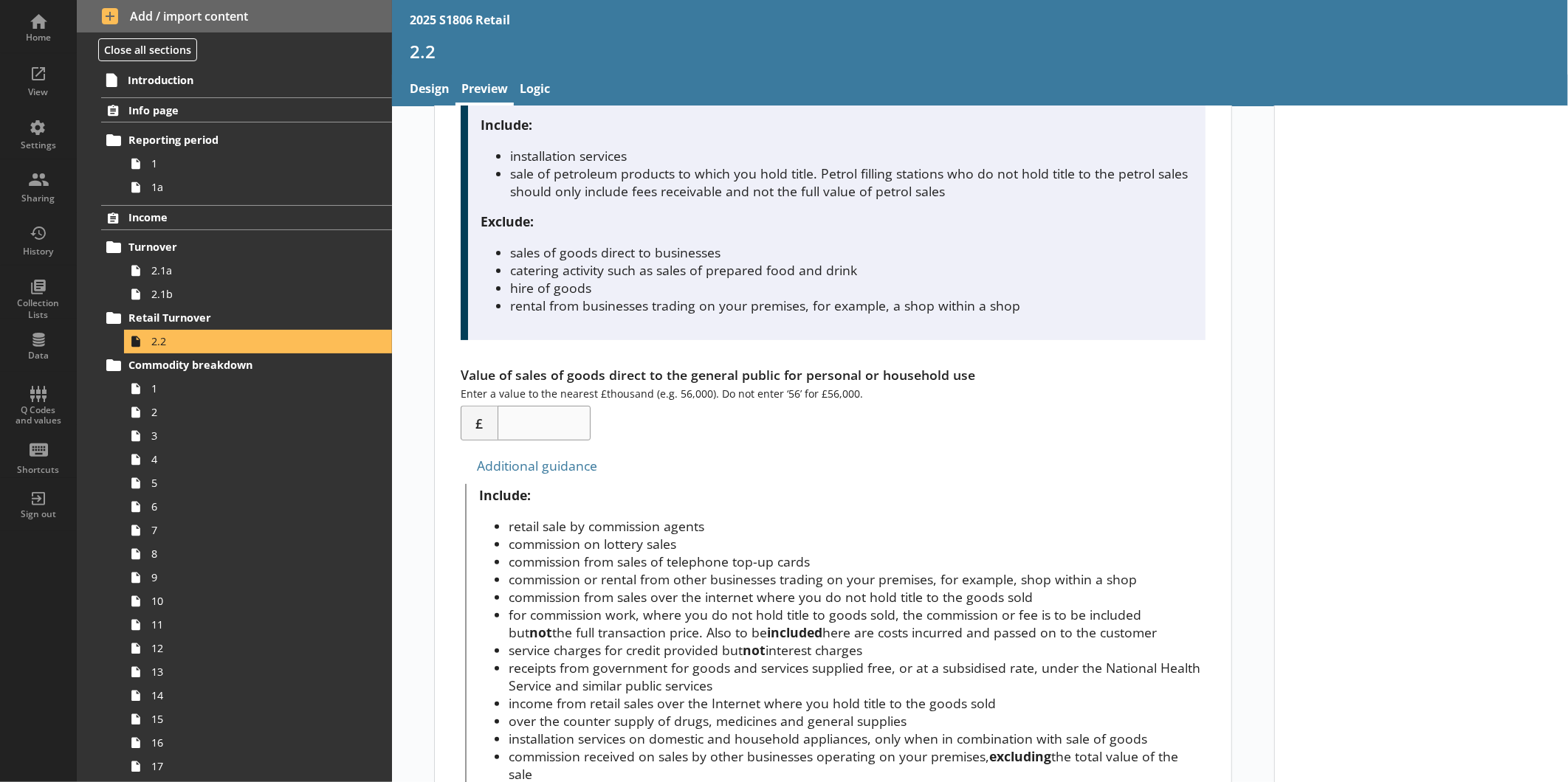
scroll to position [91, 0]
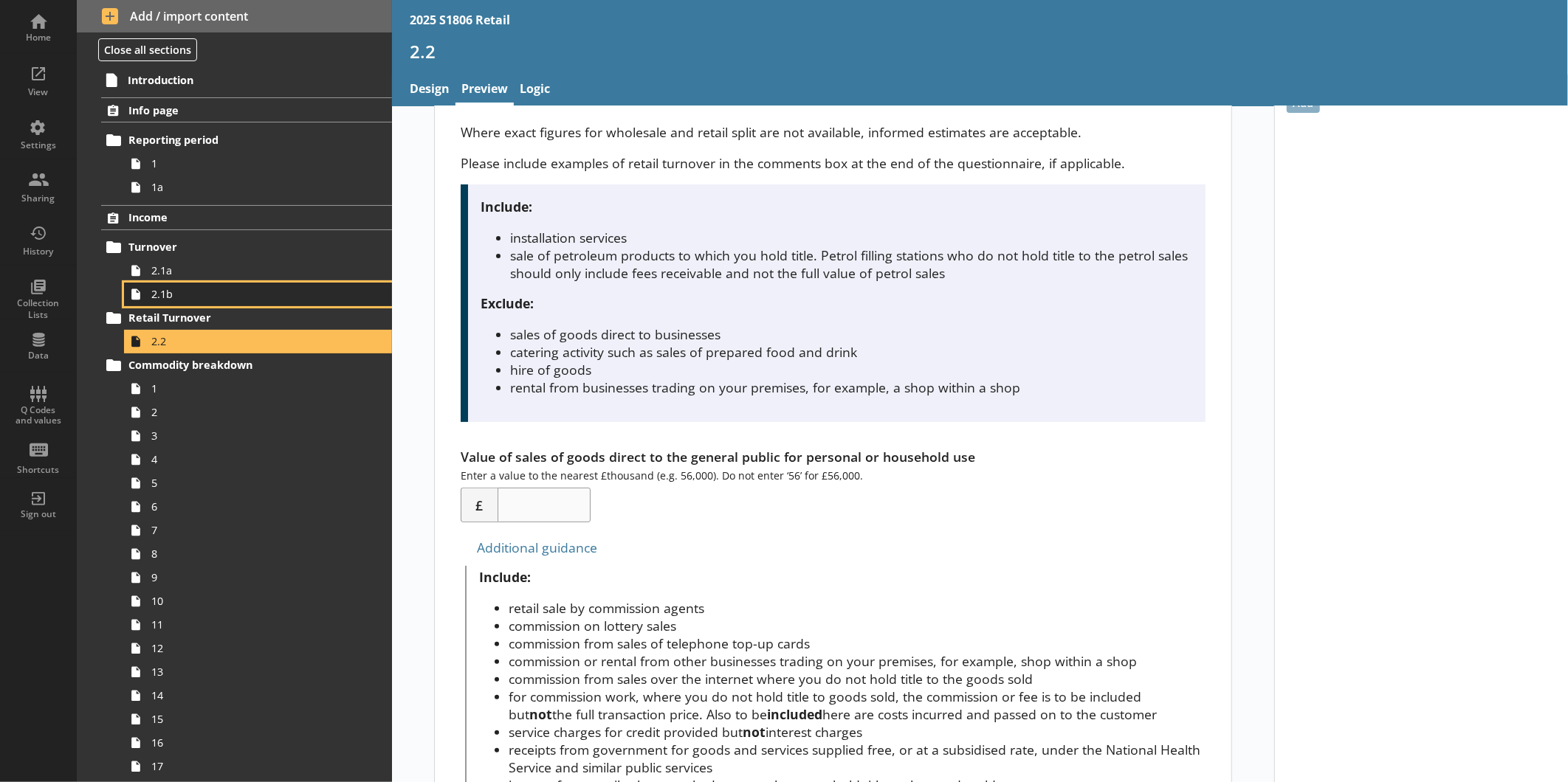
click at [196, 286] on link "2.1b" at bounding box center [258, 294] width 268 height 24
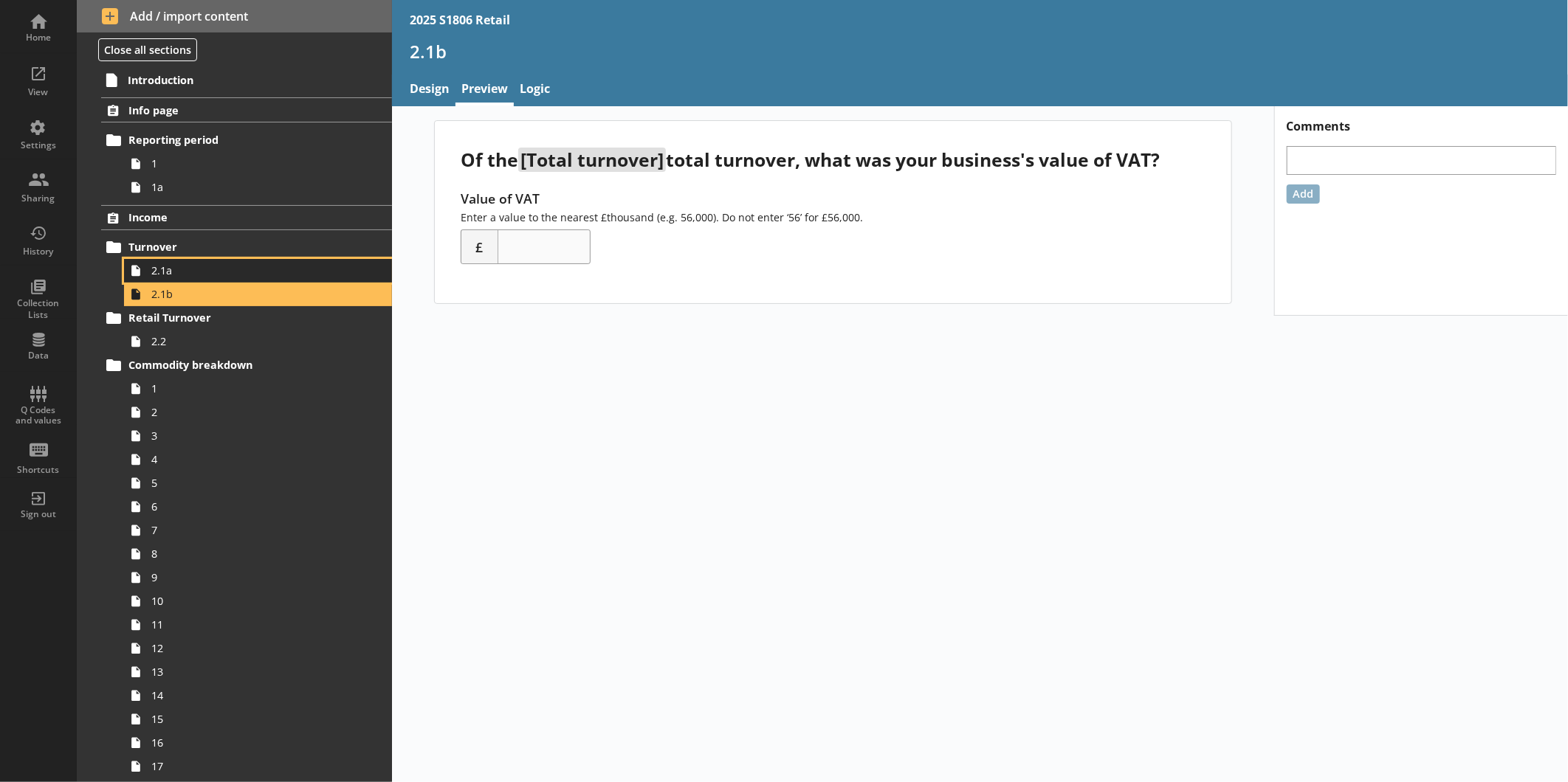
click at [197, 273] on span "2.1a" at bounding box center [248, 270] width 193 height 14
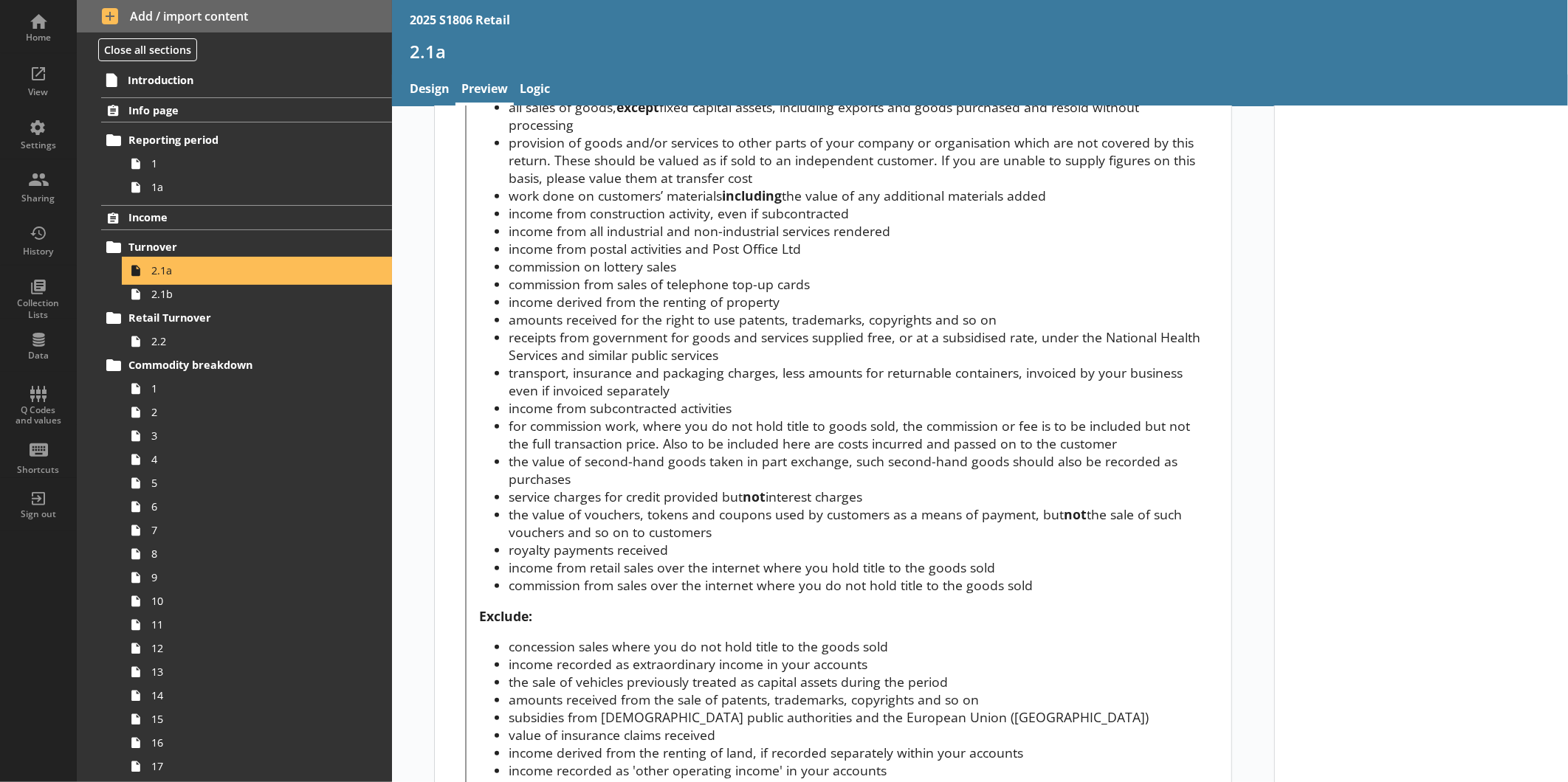
scroll to position [738, 0]
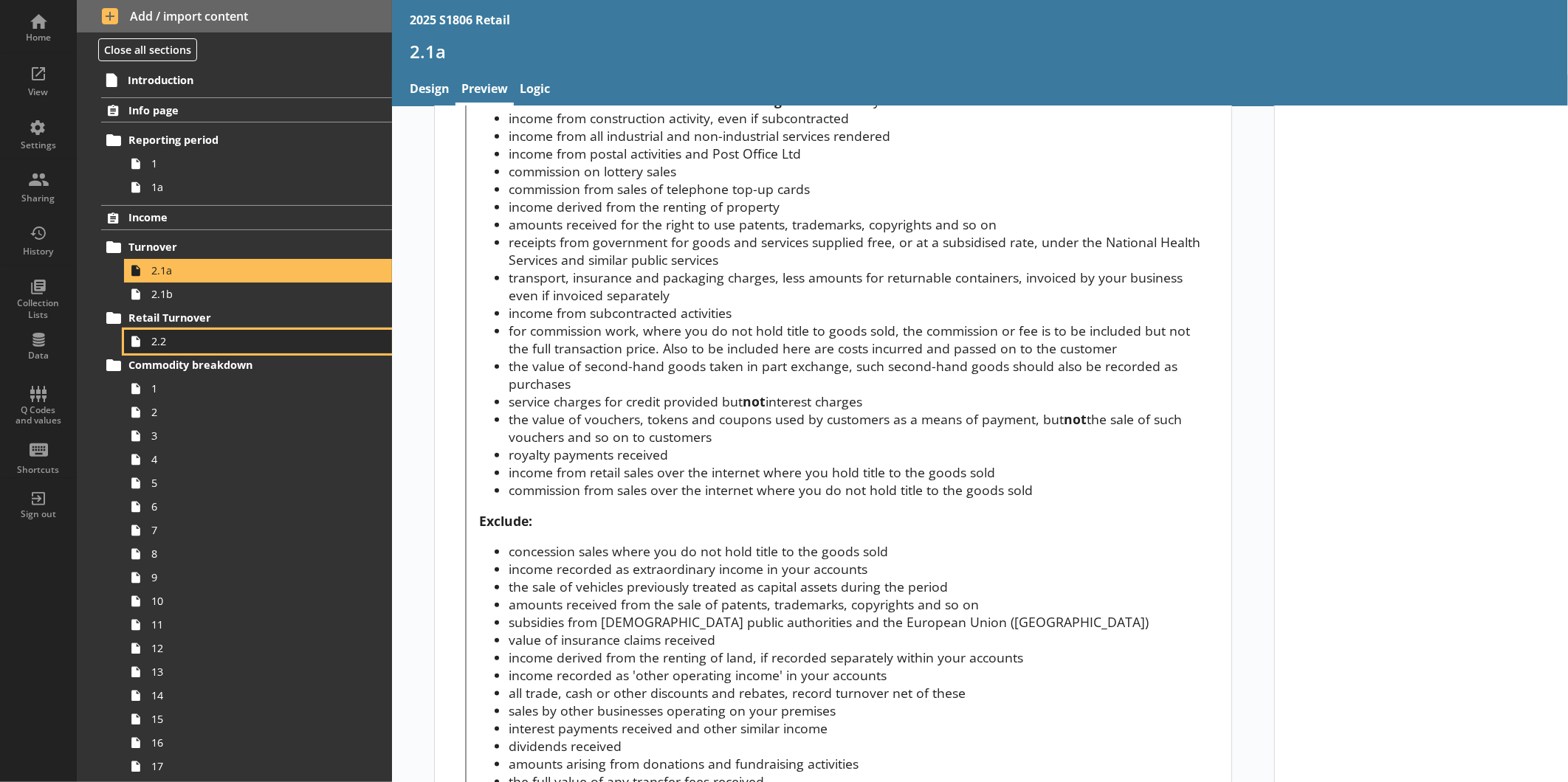
click at [188, 340] on span "2.2" at bounding box center [248, 341] width 193 height 14
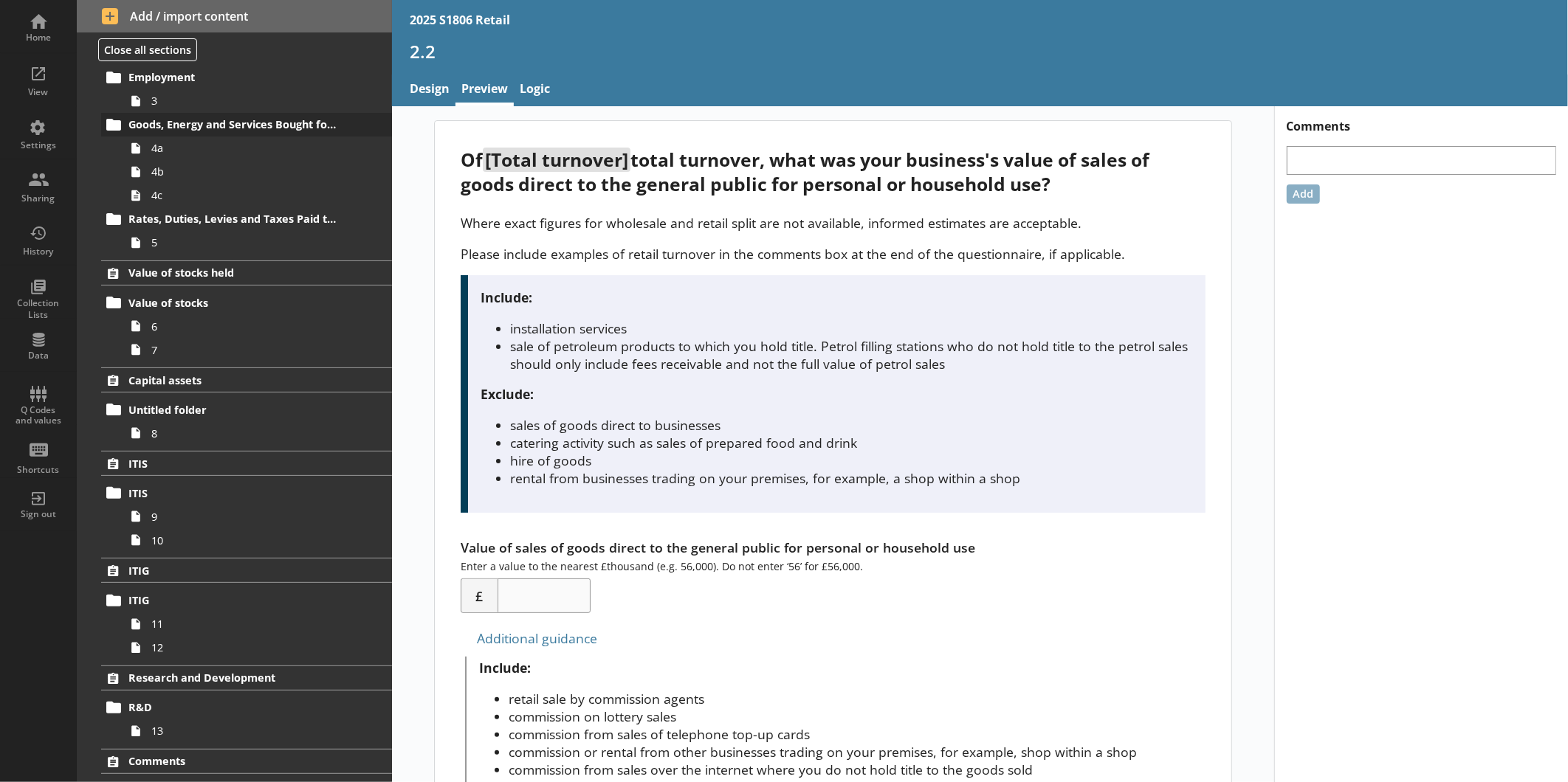
scroll to position [1610, 0]
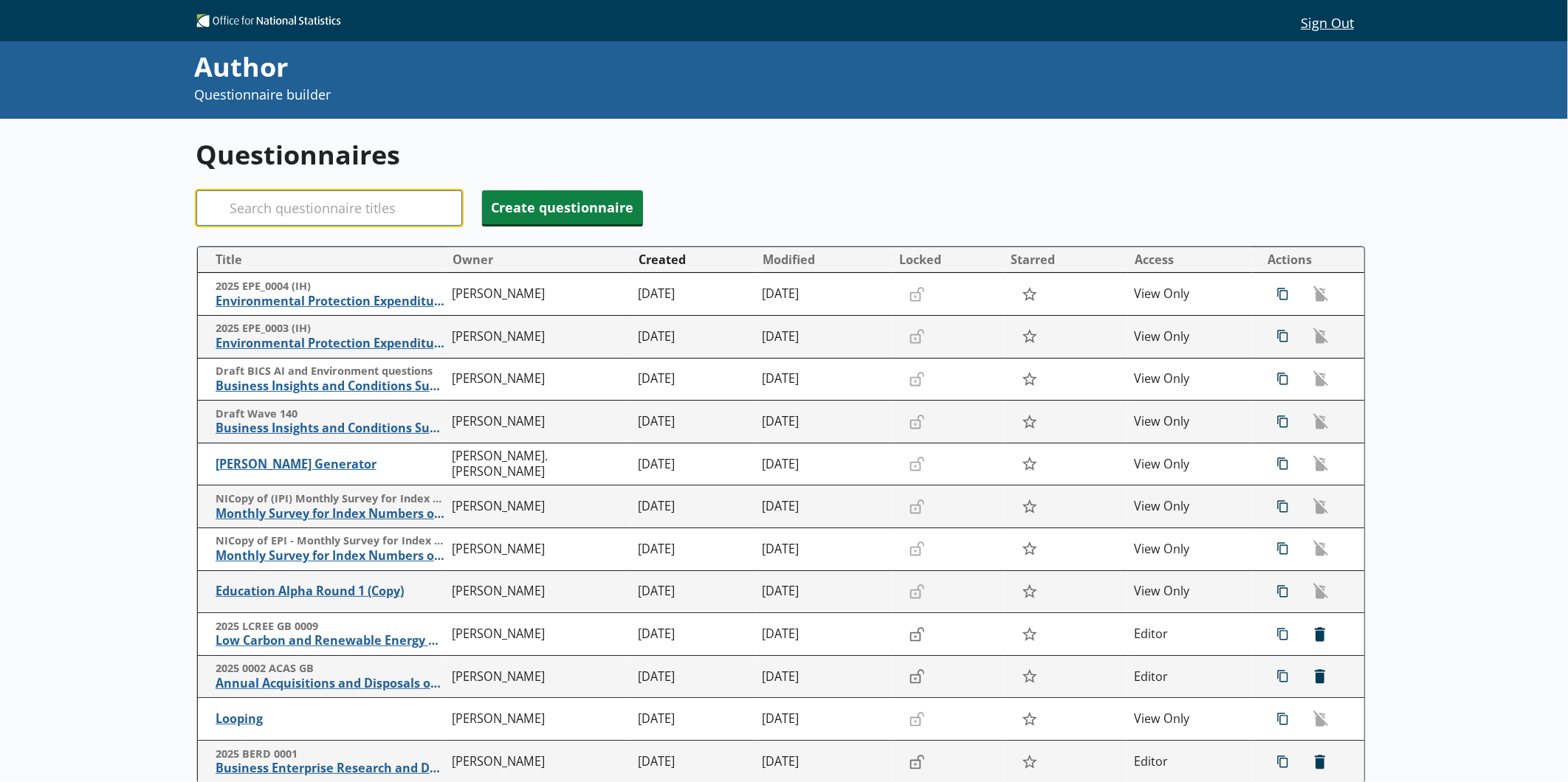
click at [388, 215] on input "Search" at bounding box center [329, 208] width 266 height 35
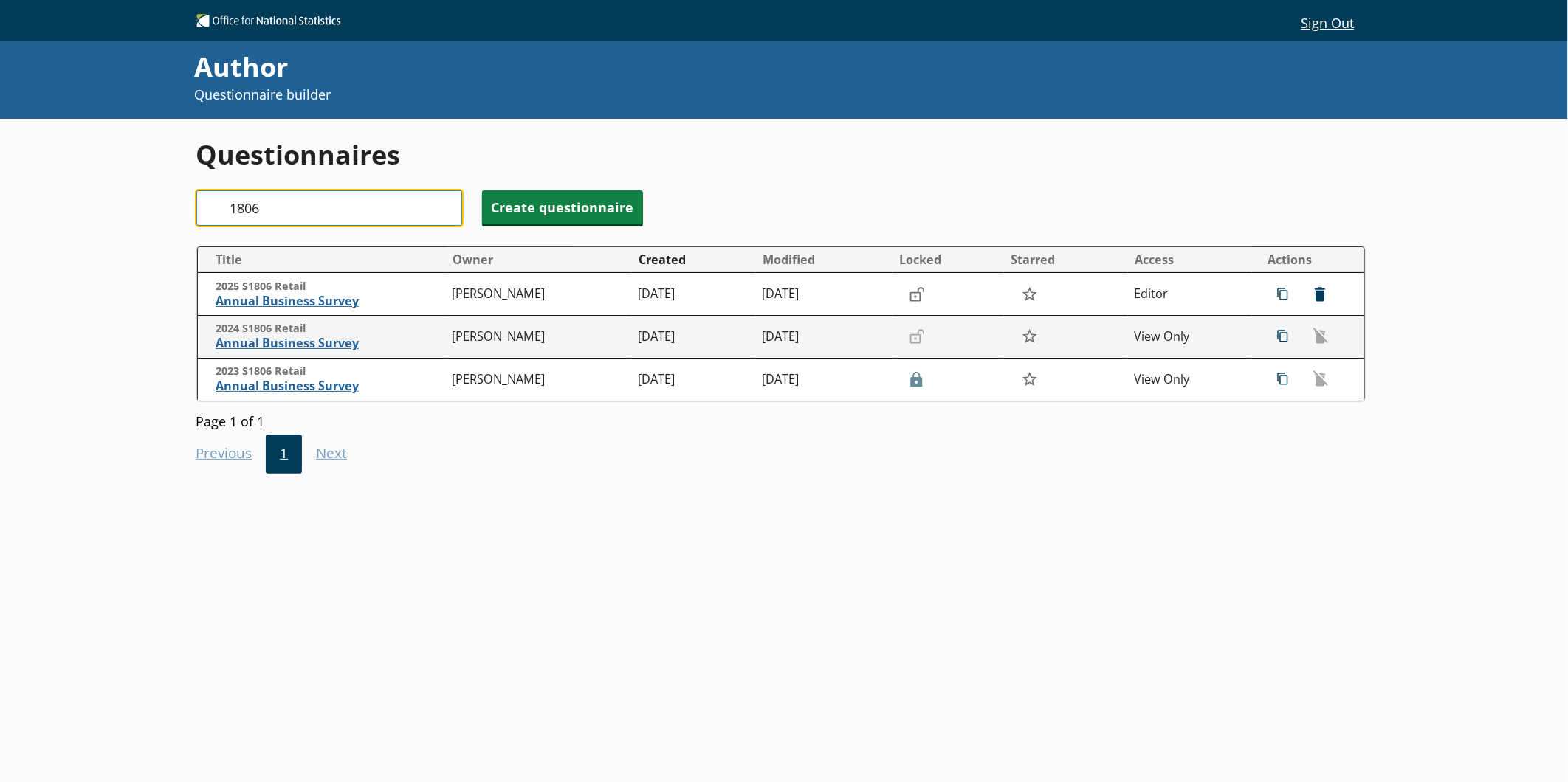
type input "1806"
